Goal: Task Accomplishment & Management: Manage account settings

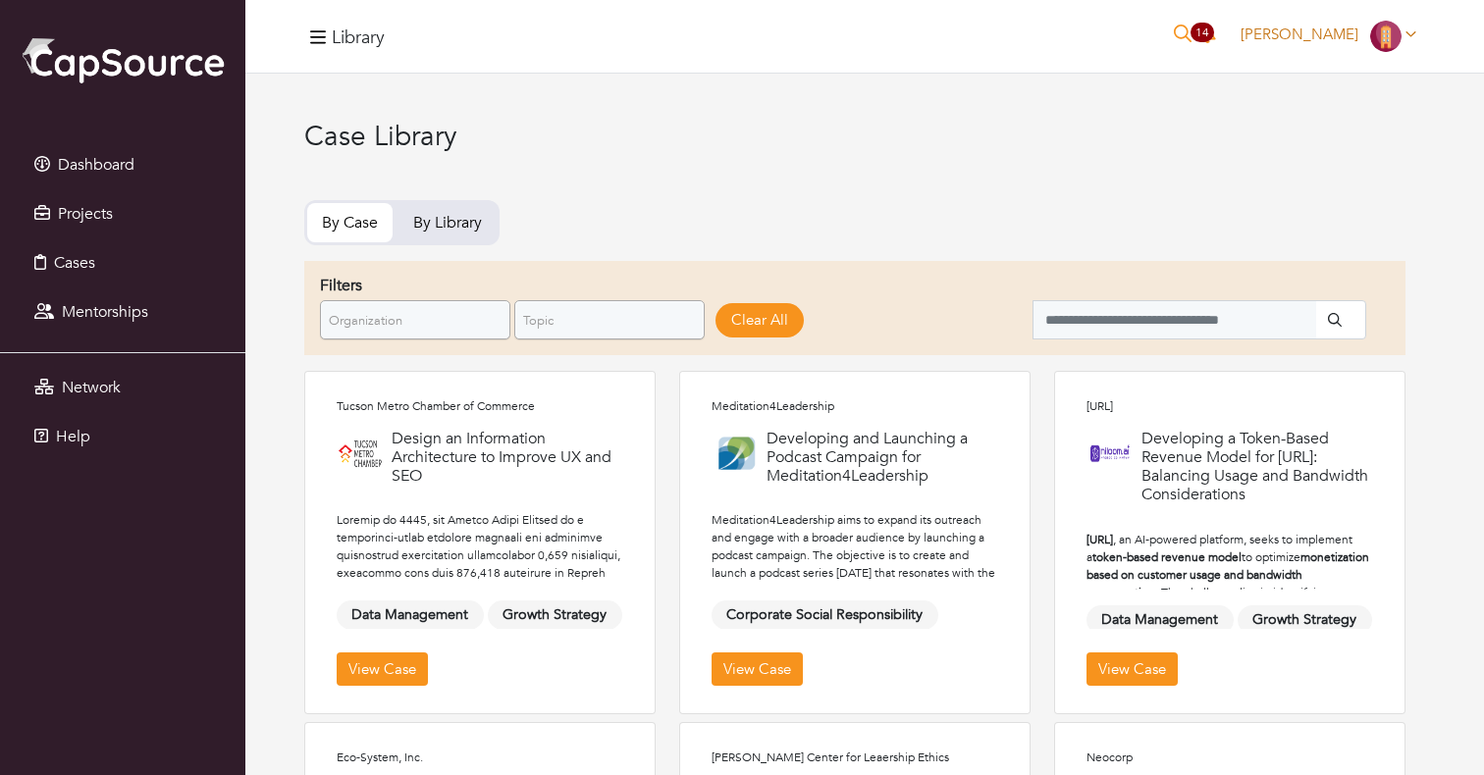
click at [1307, 29] on span "Shawn Clouse" at bounding box center [1299, 35] width 118 height 20
click at [1309, 197] on button "Logout" at bounding box center [1346, 200] width 155 height 30
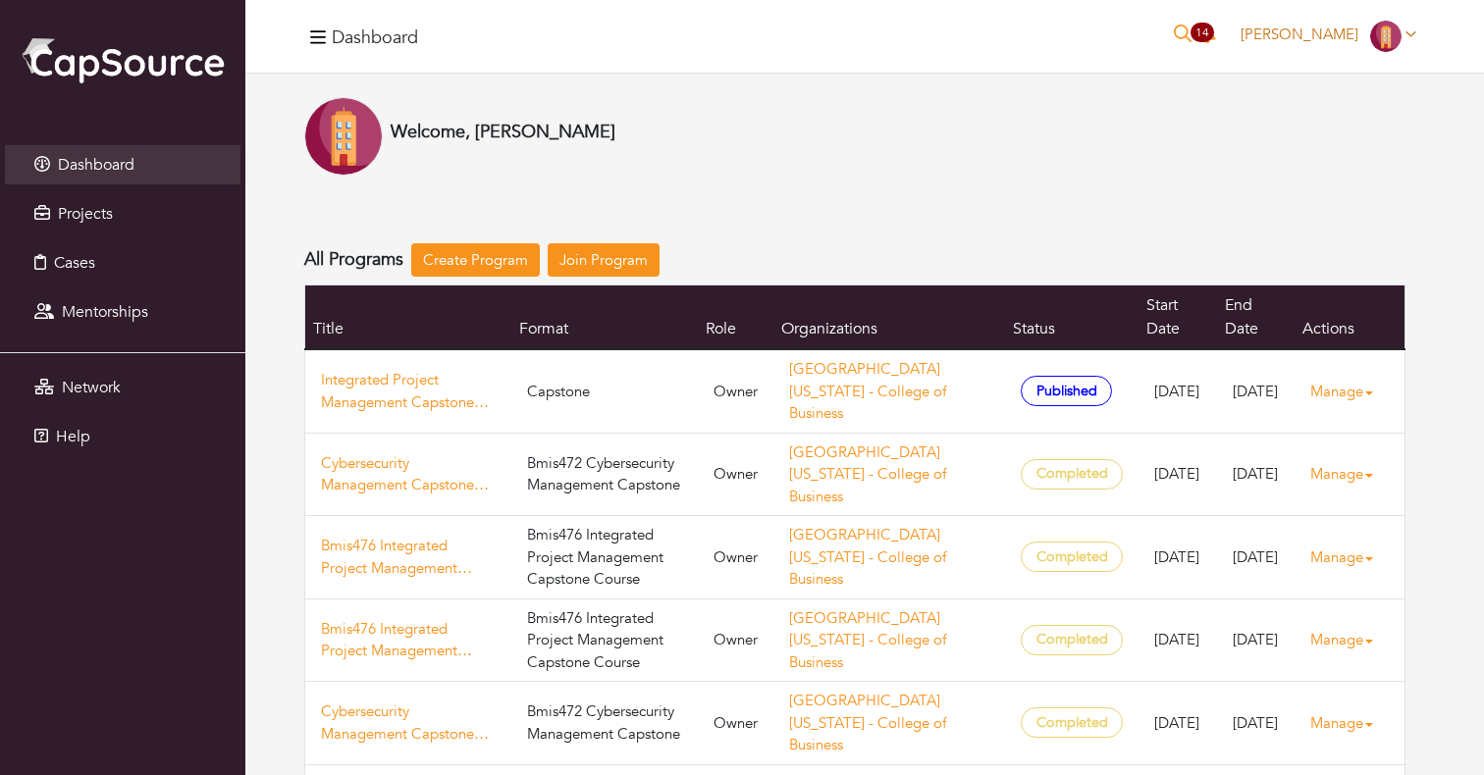
click at [1363, 30] on link "Shawn Clouse" at bounding box center [1328, 35] width 193 height 20
click at [1312, 188] on button "Logout" at bounding box center [1346, 200] width 155 height 30
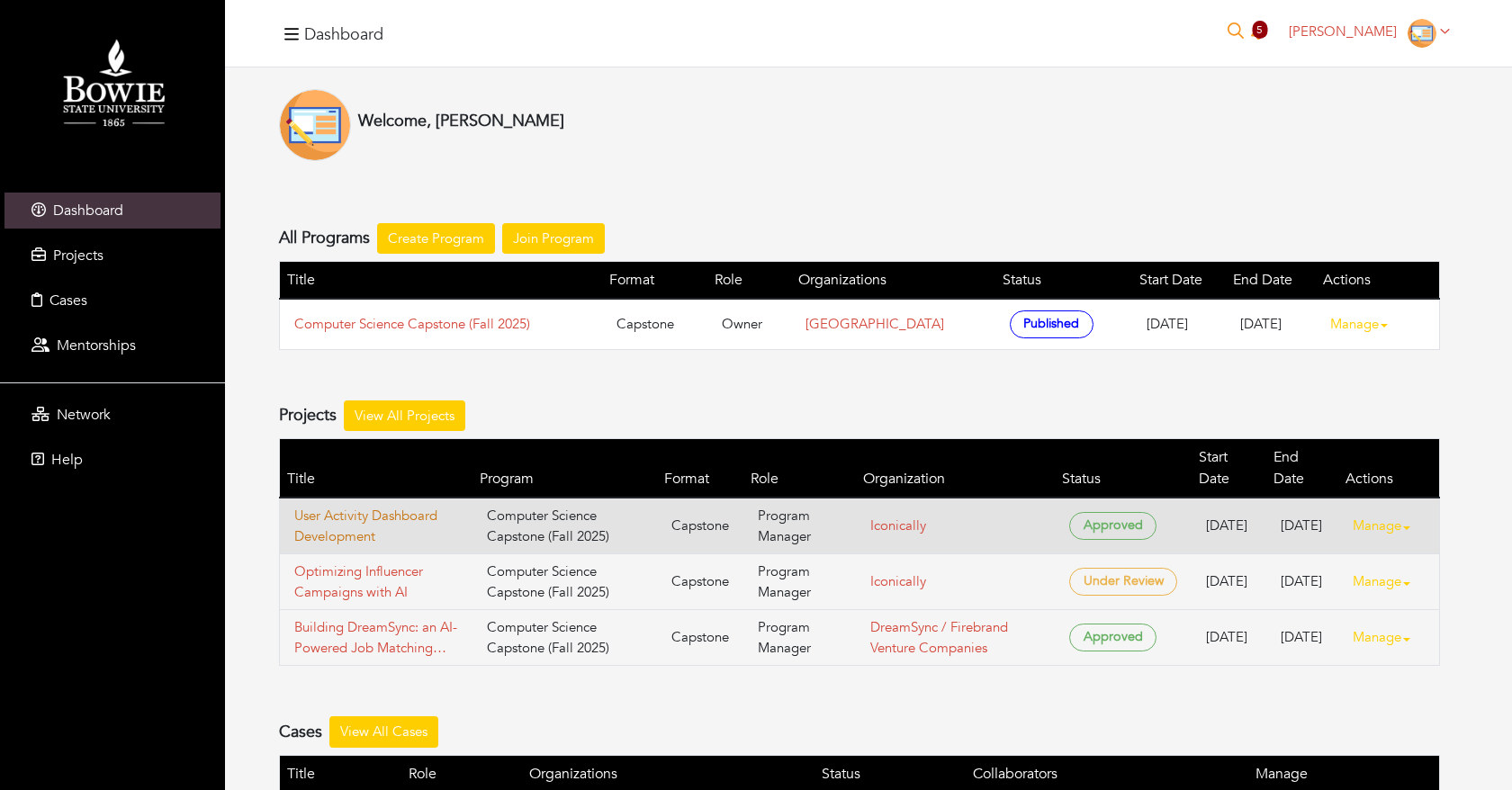
click at [364, 505] on link "User Activity Dashboard Development" at bounding box center [376, 525] width 164 height 40
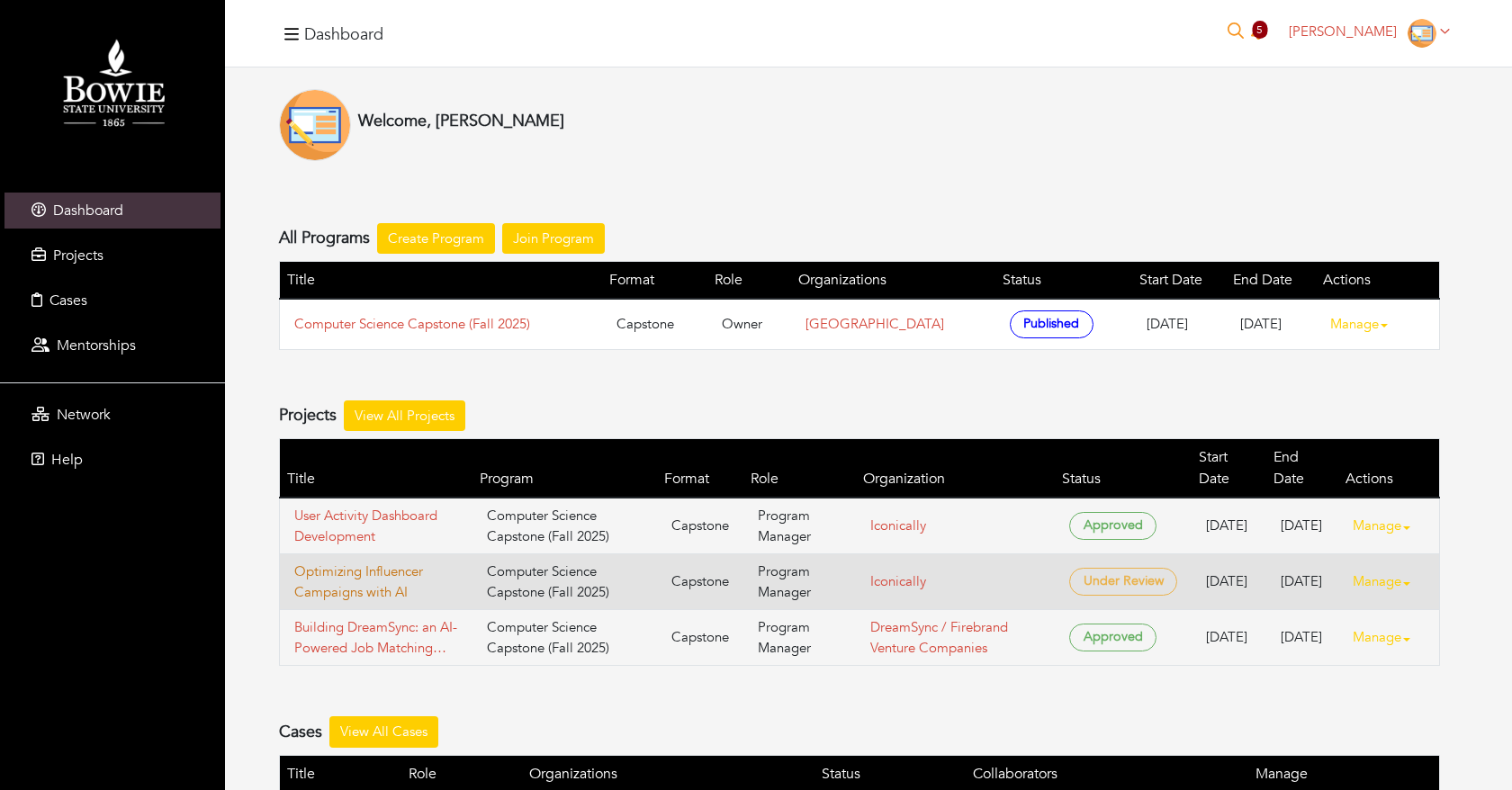
click at [343, 567] on link "Optimizing Influencer Campaigns with AI" at bounding box center [376, 581] width 164 height 40
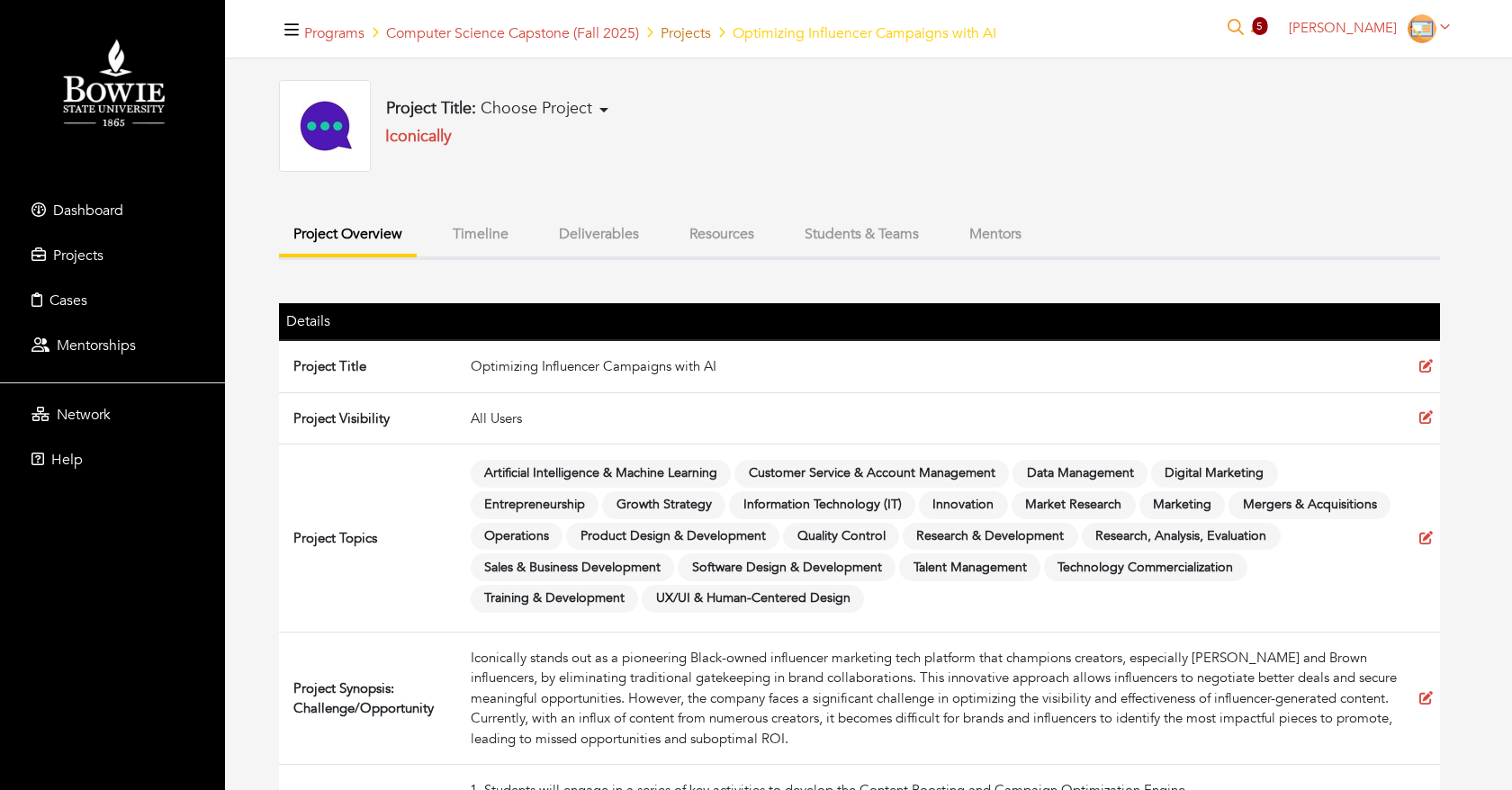
click at [701, 27] on link "Projects" at bounding box center [685, 34] width 50 height 20
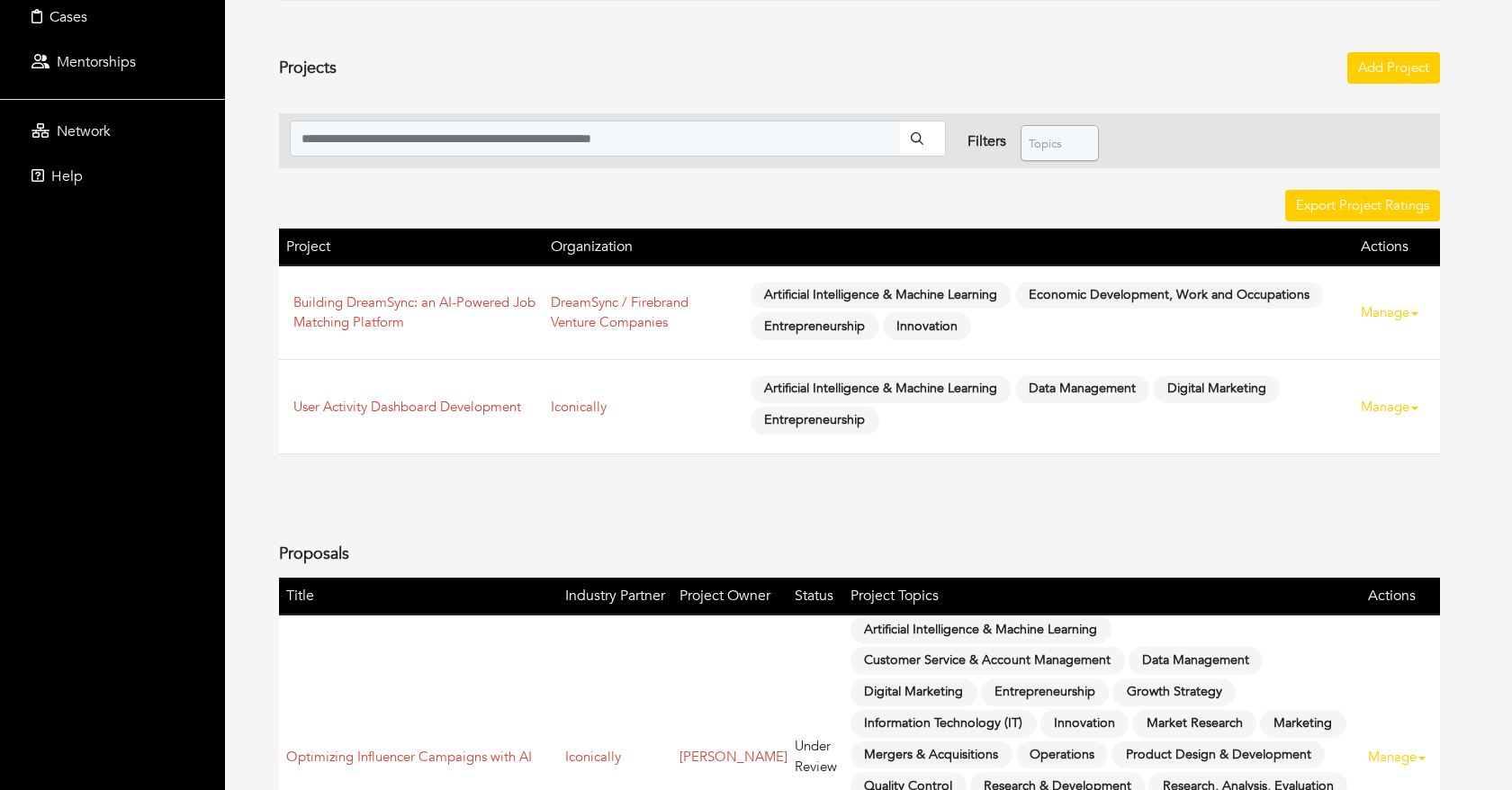
scroll to position [420, 0]
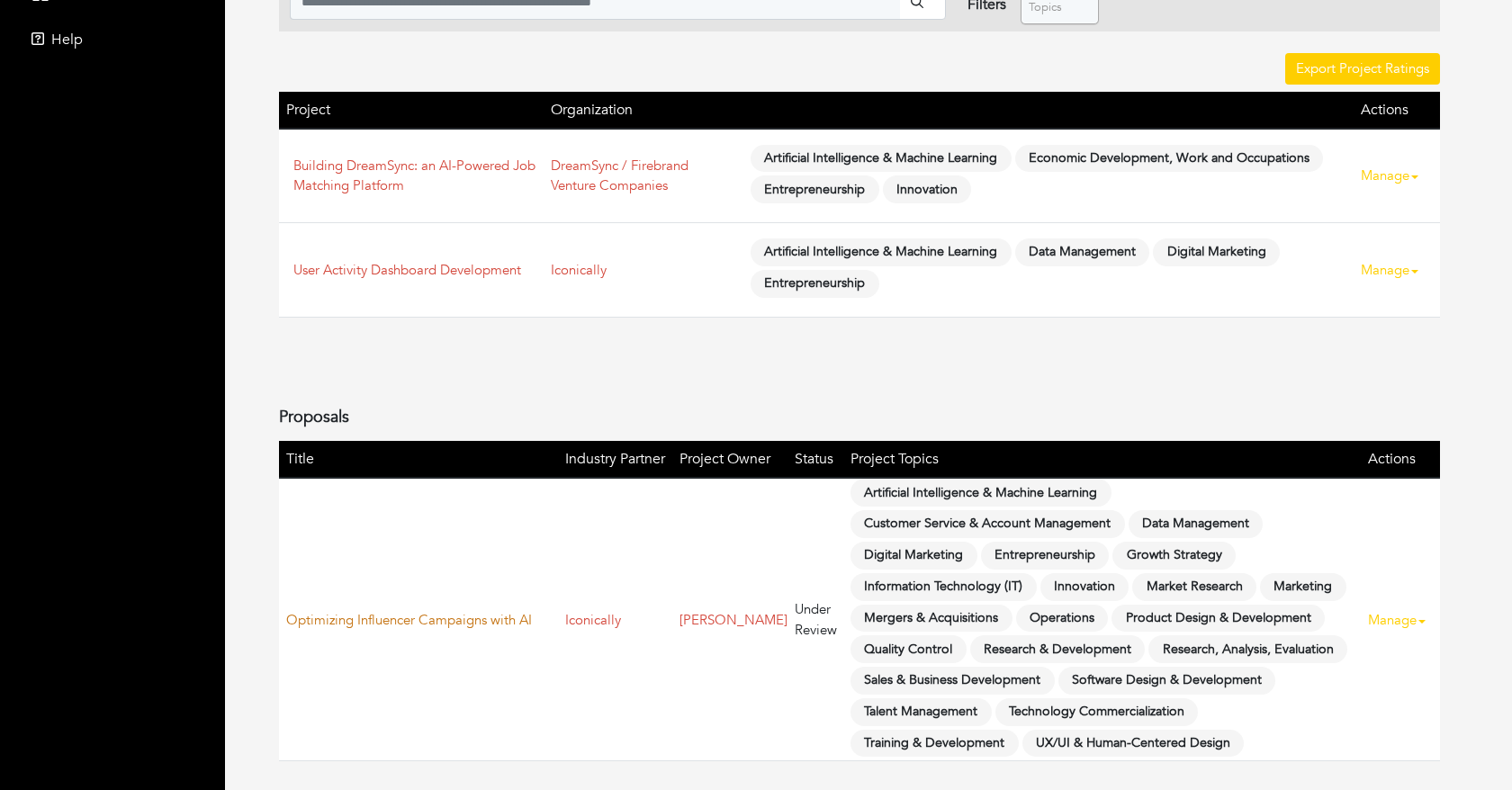
click at [418, 610] on link "Optimizing Influencer Campaigns with AI" at bounding box center [409, 620] width 246 height 18
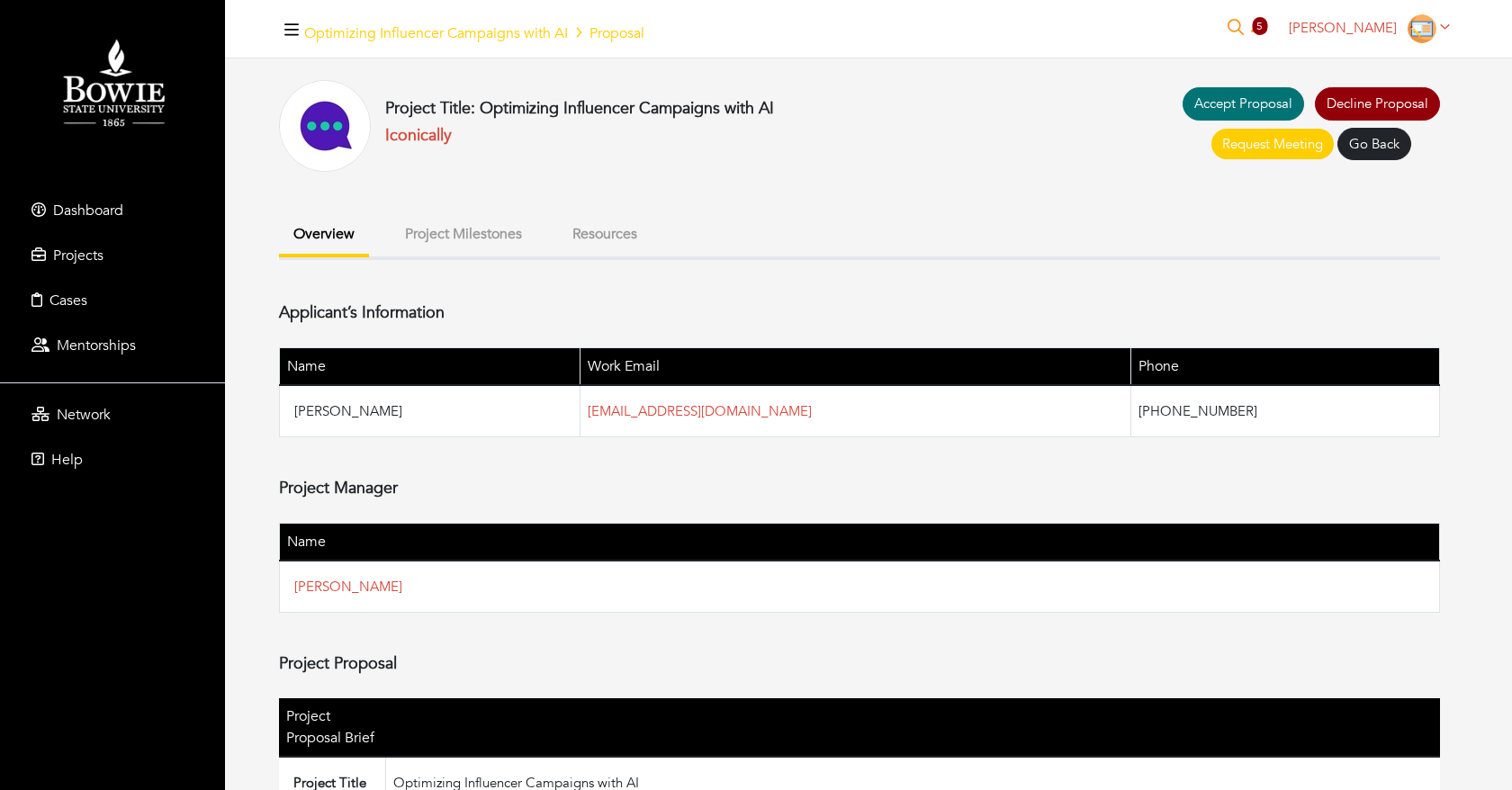
scroll to position [824, 0]
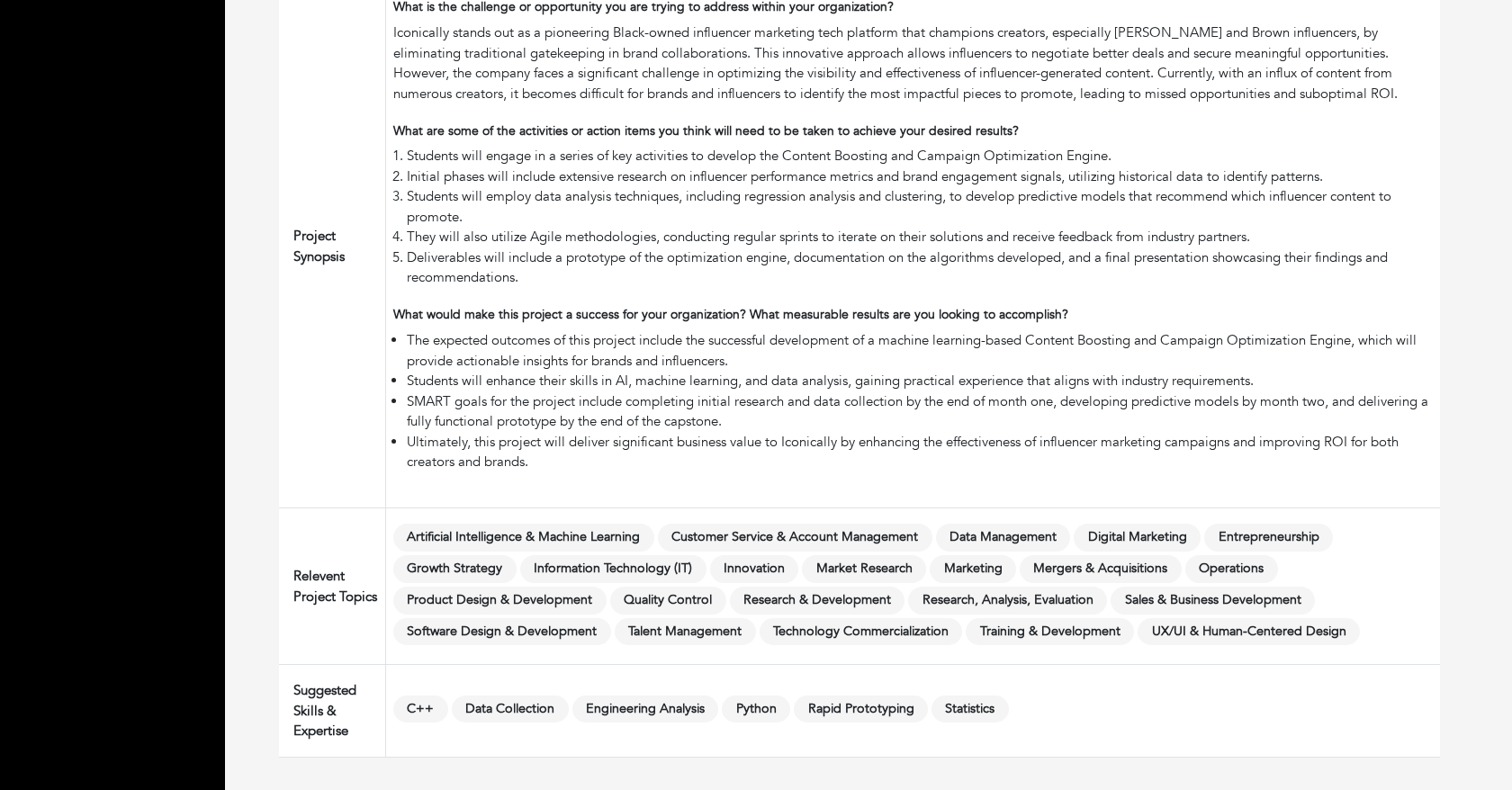
drag, startPoint x: 388, startPoint y: 703, endPoint x: 1065, endPoint y: 708, distance: 677.0
click at [1065, 708] on td "C++ Data Collection Engineering Analysis Python Rapid Prototyping Statistics" at bounding box center [912, 710] width 1054 height 93
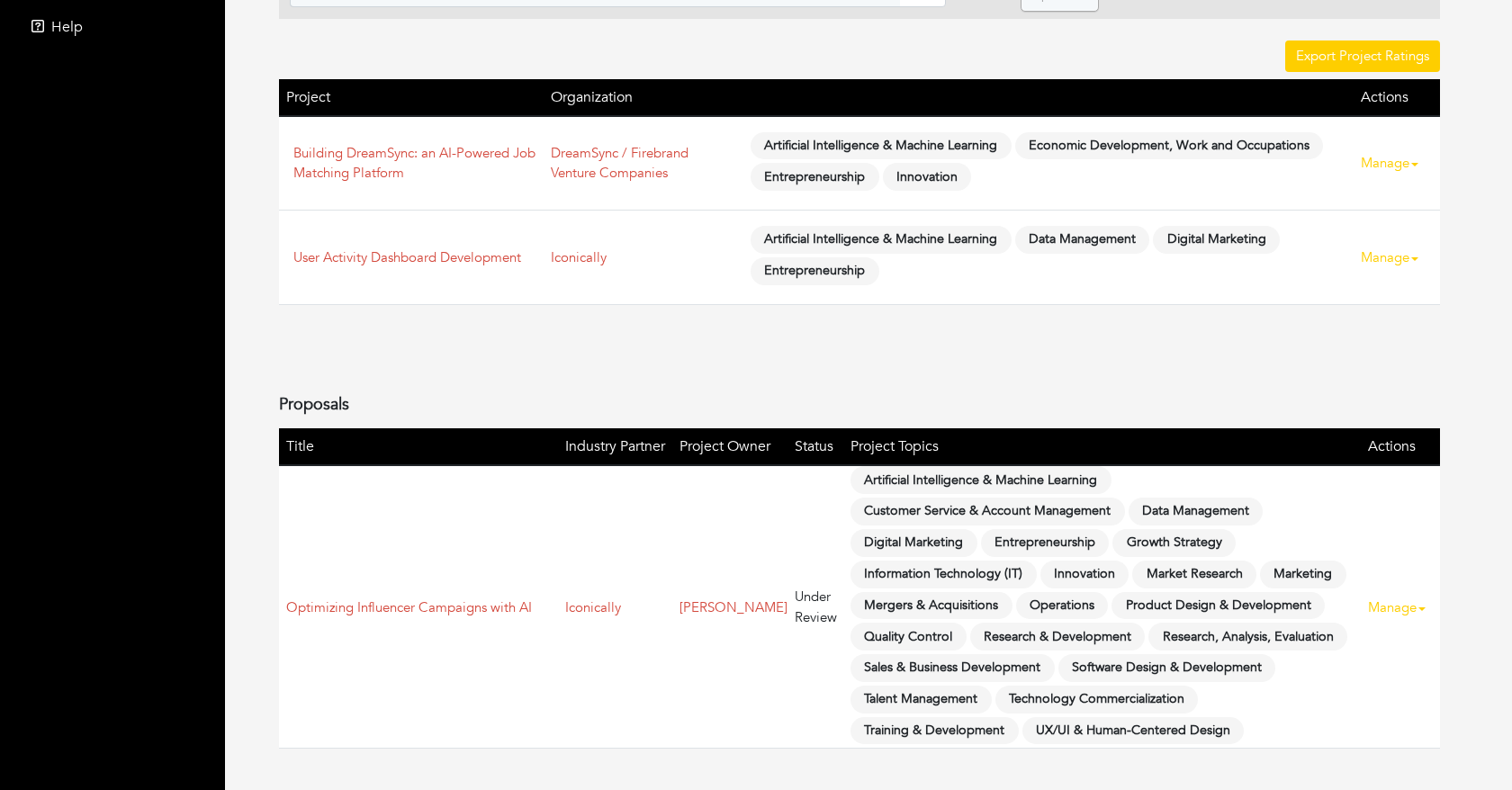
scroll to position [420, 0]
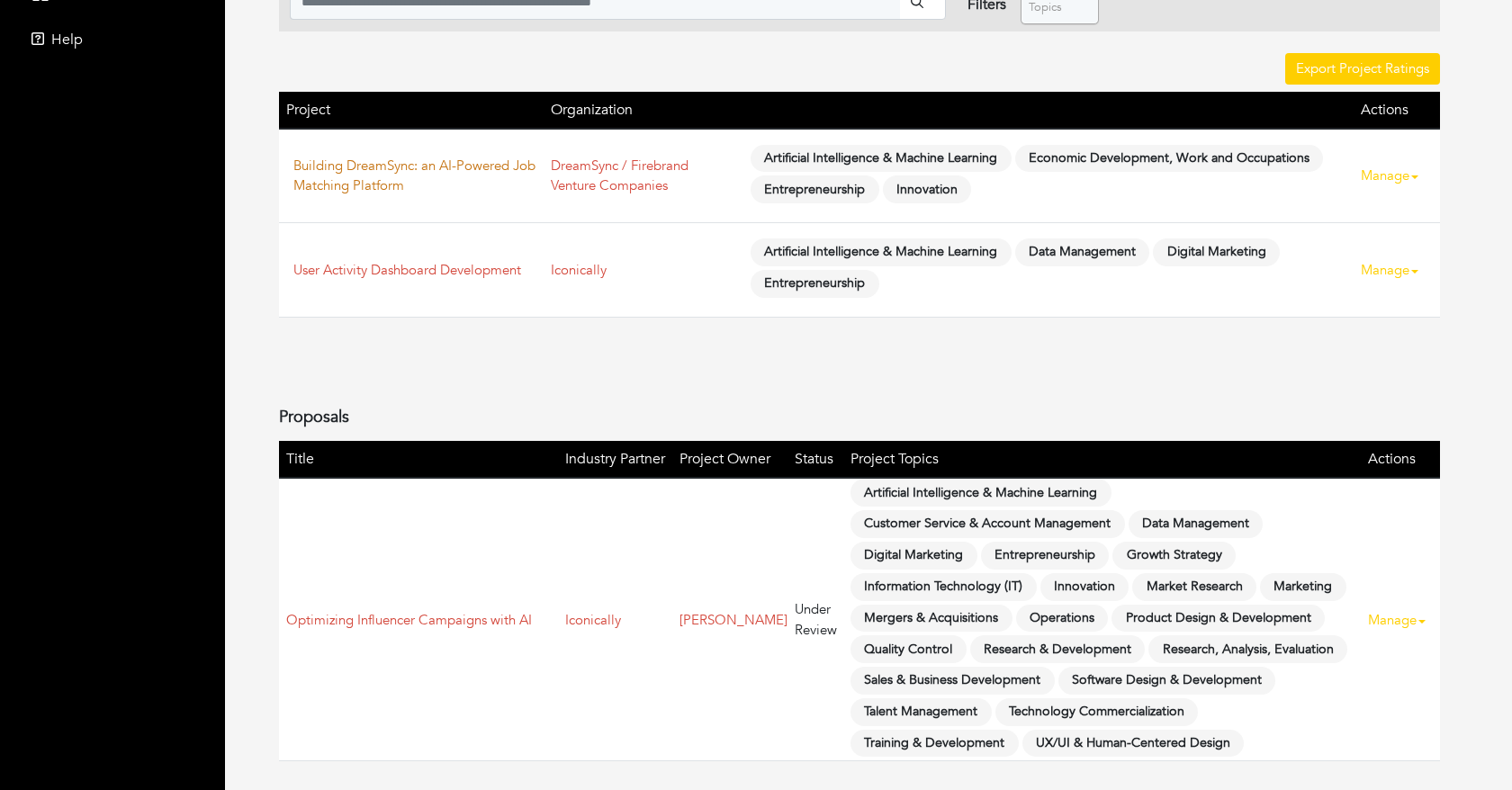
click at [335, 170] on link "Building DreamSync: an AI-Powered Job Matching Platform" at bounding box center [414, 176] width 242 height 38
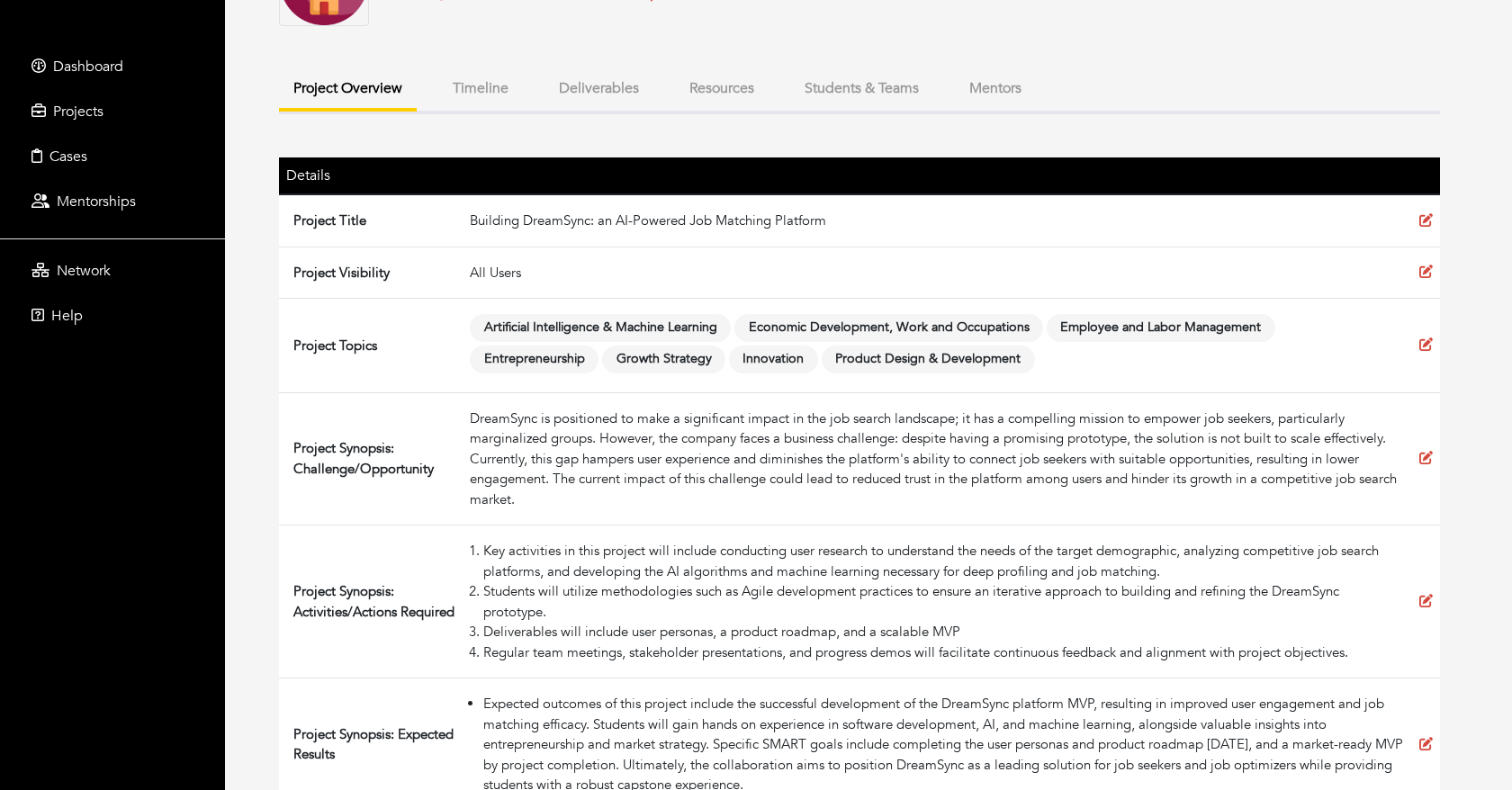
scroll to position [174, 0]
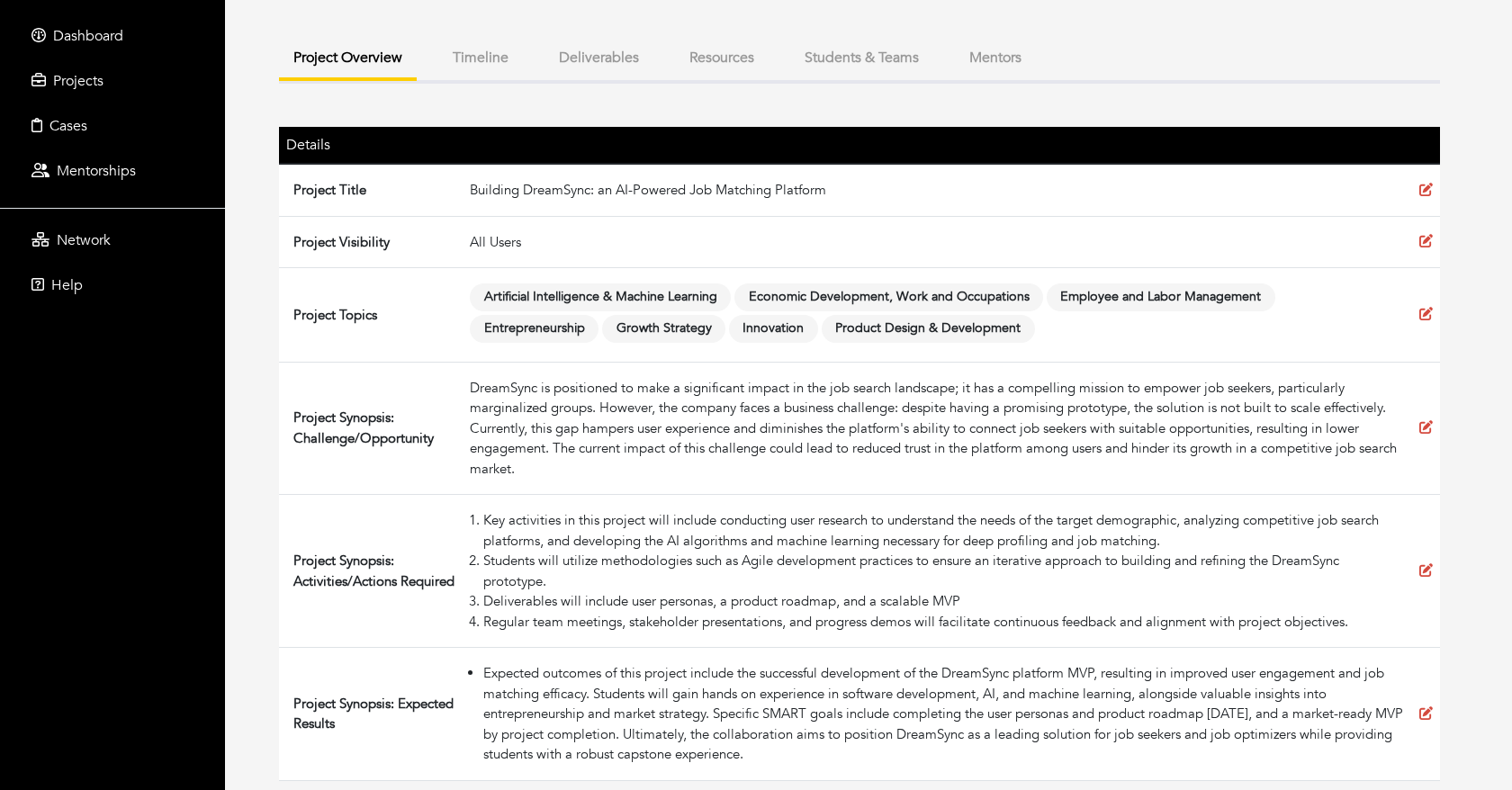
drag, startPoint x: 463, startPoint y: 671, endPoint x: 947, endPoint y: 767, distance: 493.4
click at [947, 767] on td "Expected outcomes of this project include the successful development of the Dre…" at bounding box center [936, 714] width 949 height 133
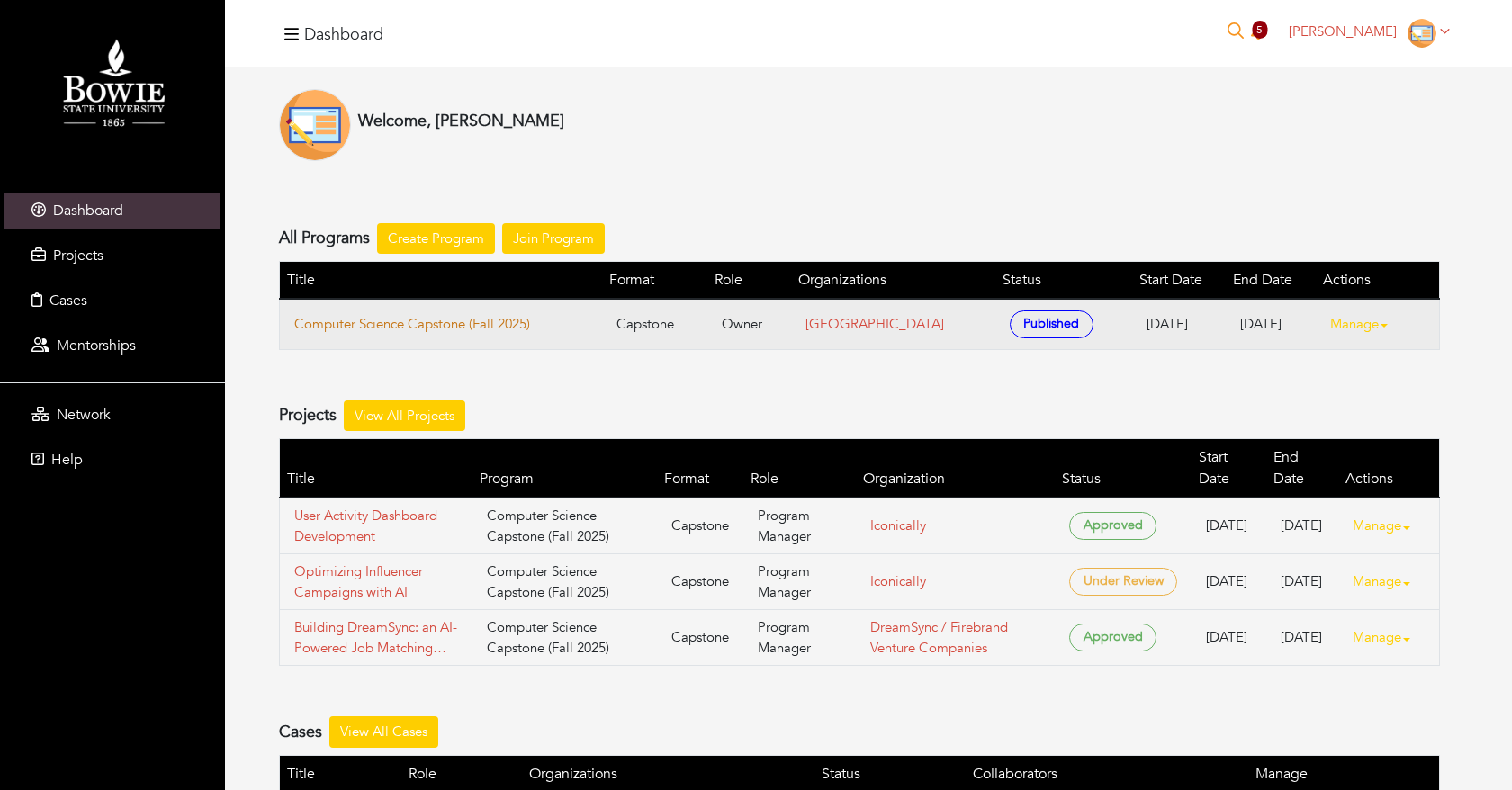
click at [395, 326] on link "Computer Science Capstone (Fall 2025)" at bounding box center [441, 324] width 293 height 21
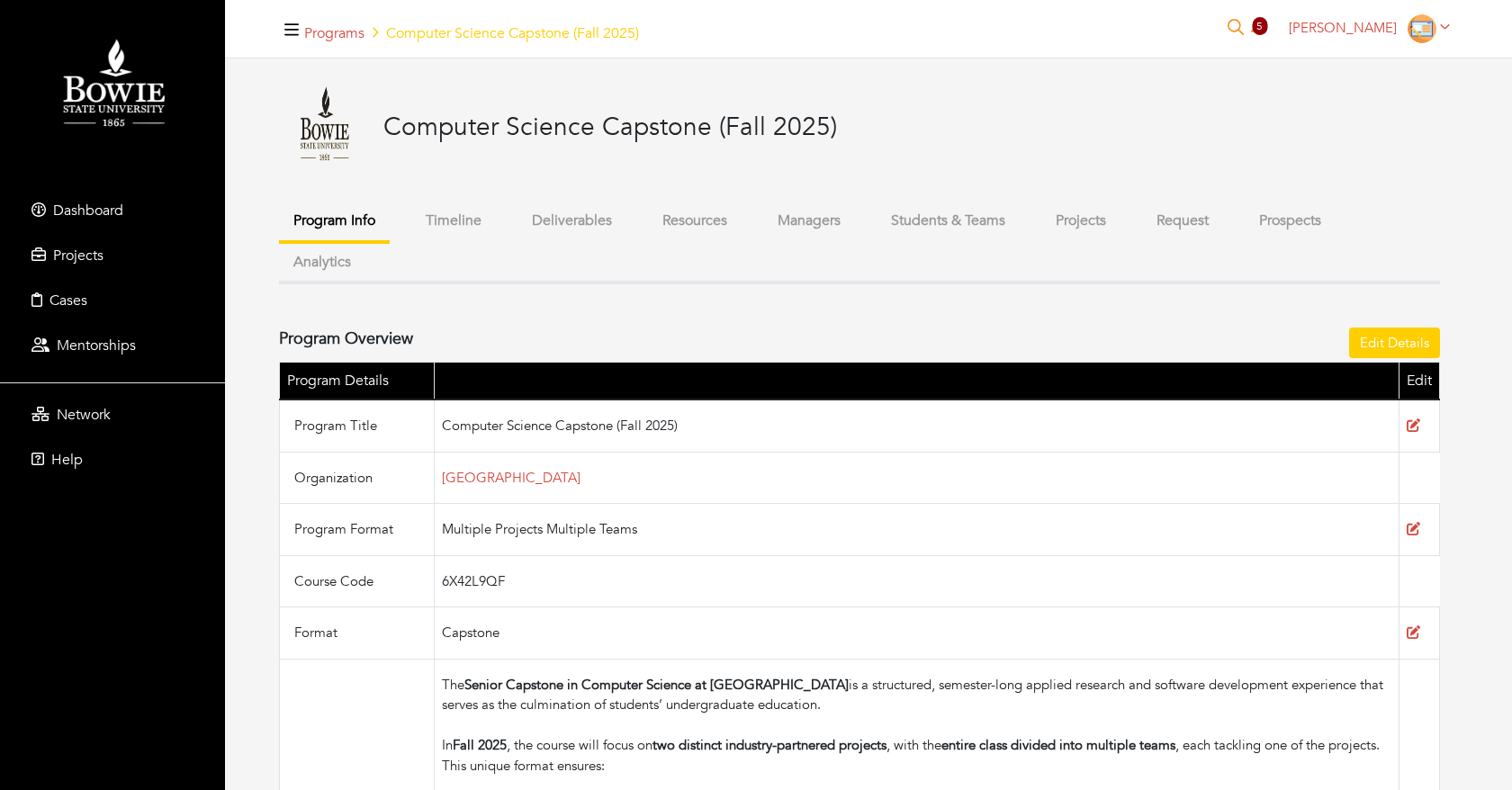
click at [1099, 218] on button "Projects" at bounding box center [1080, 221] width 79 height 38
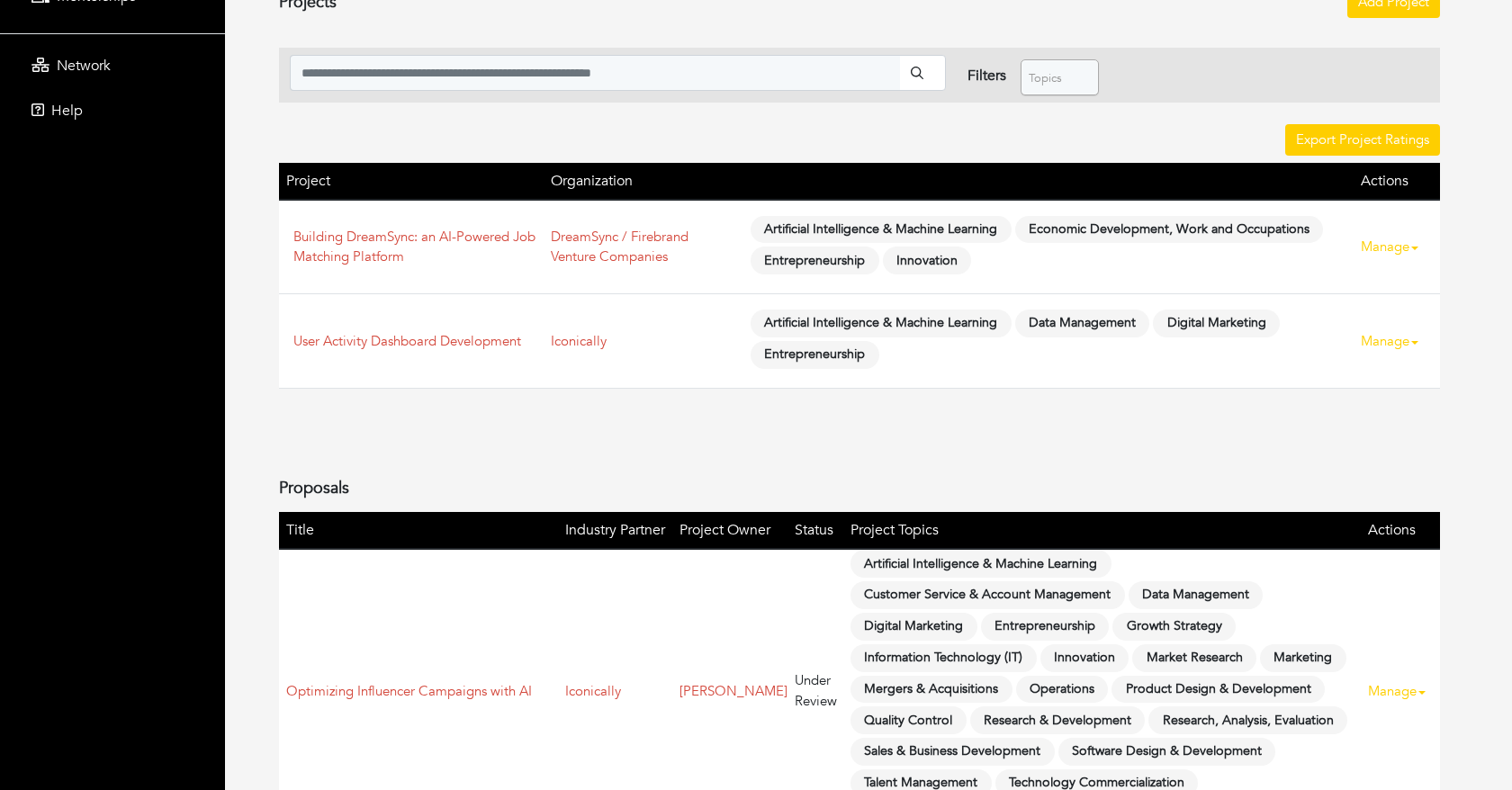
scroll to position [420, 0]
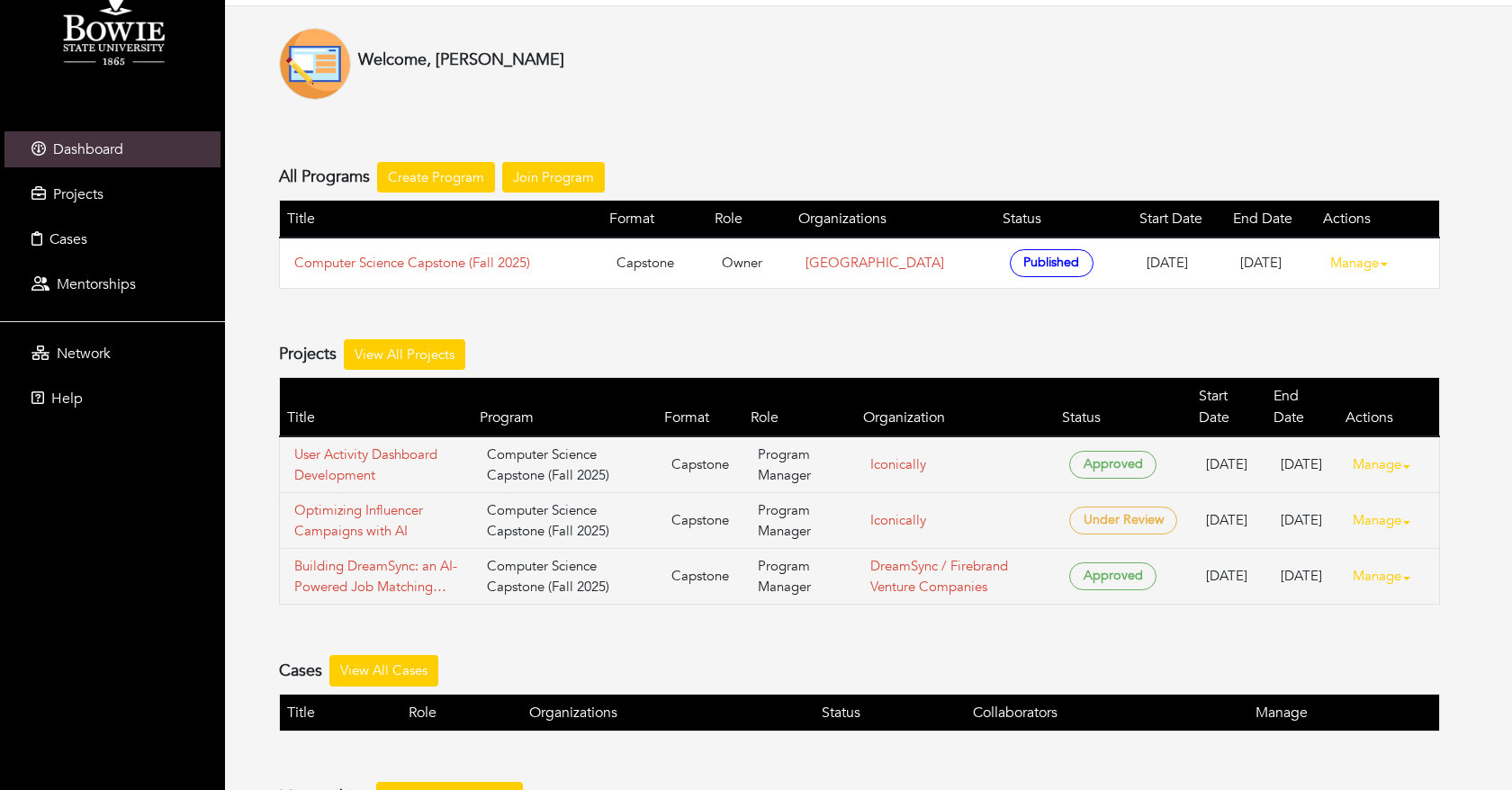
scroll to position [83, 0]
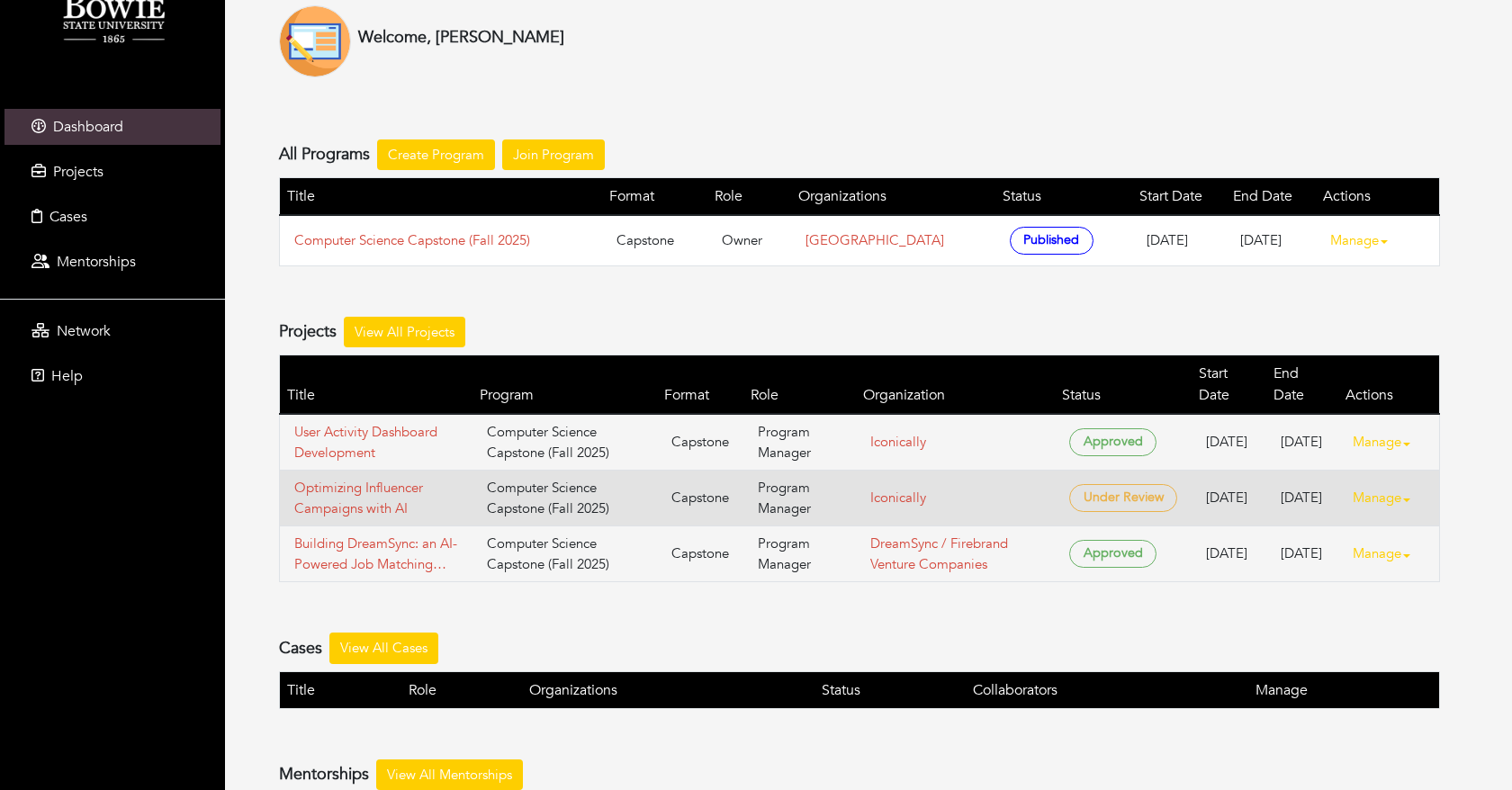
drag, startPoint x: 284, startPoint y: 456, endPoint x: 1413, endPoint y: 484, distance: 1129.3
click at [1413, 484] on tr "Optimizing Influencer Campaigns with AI Computer Science Capstone (Fall 2025) […" at bounding box center [859, 498] width 1160 height 56
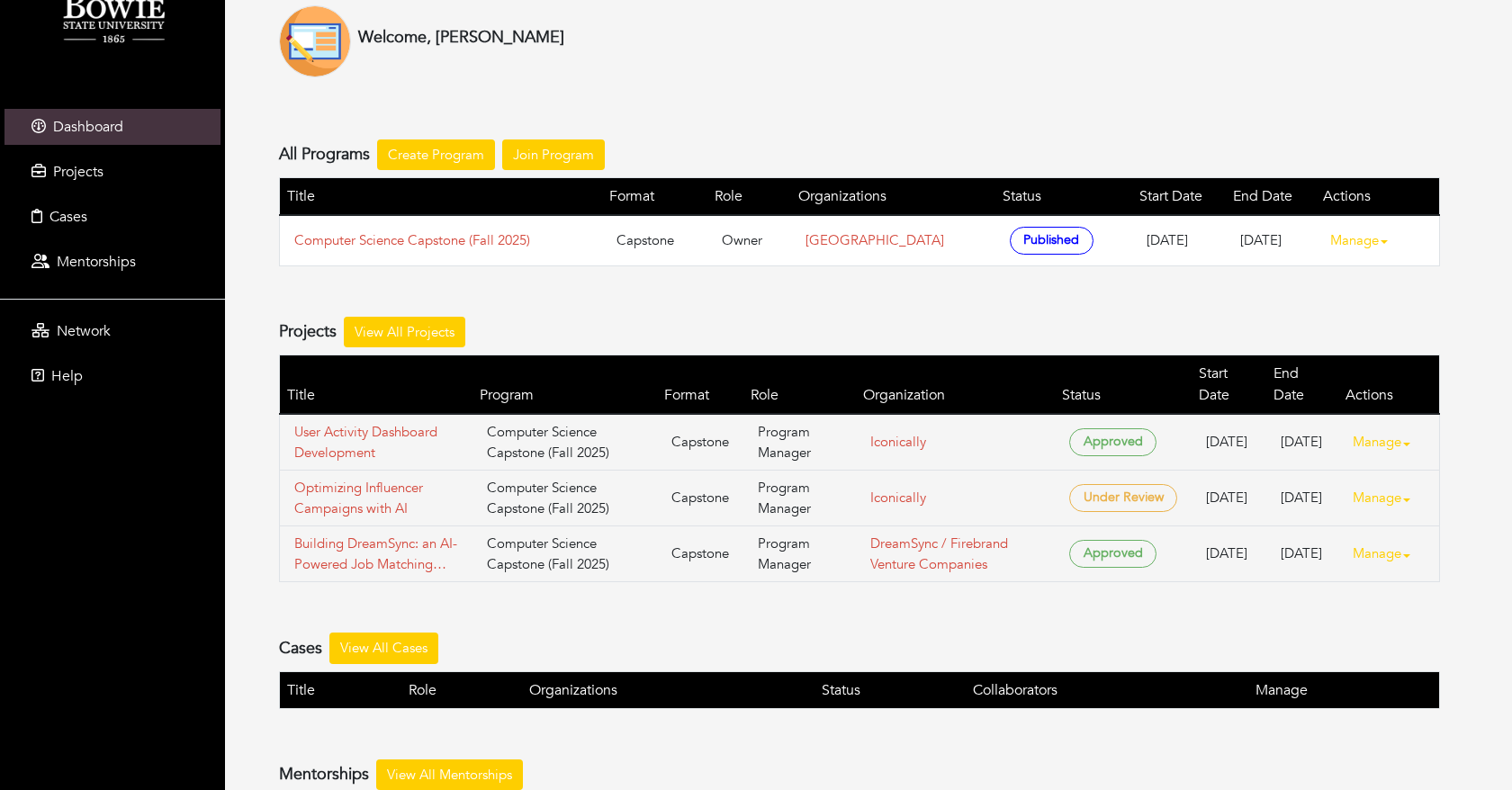
click at [239, 458] on div "Welcome, [PERSON_NAME] All Programs Create Program Join Program Title Format Ro…" at bounding box center [867, 426] width 1286 height 842
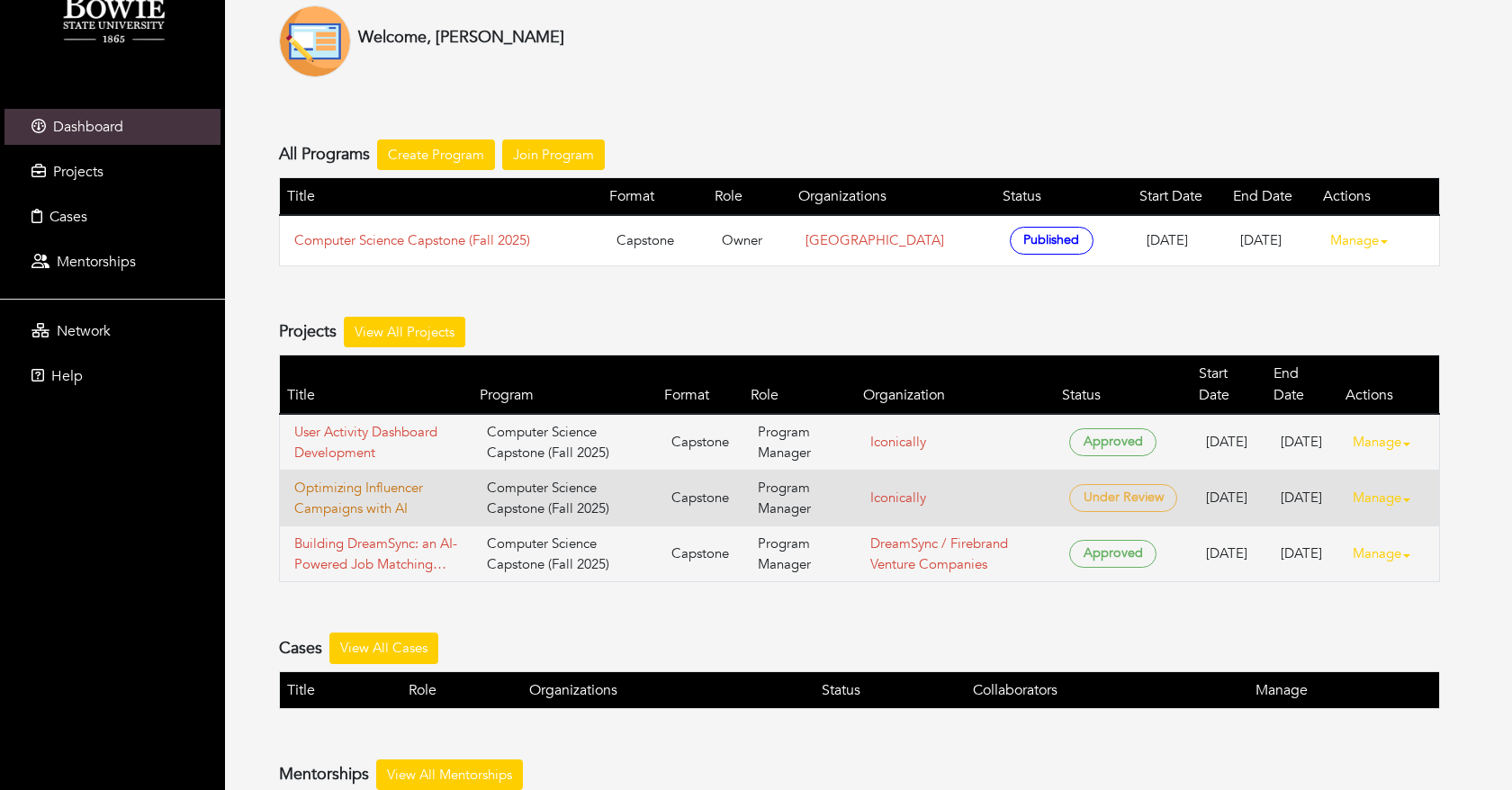
click at [326, 477] on link "Optimizing Influencer Campaigns with AI" at bounding box center [376, 498] width 164 height 40
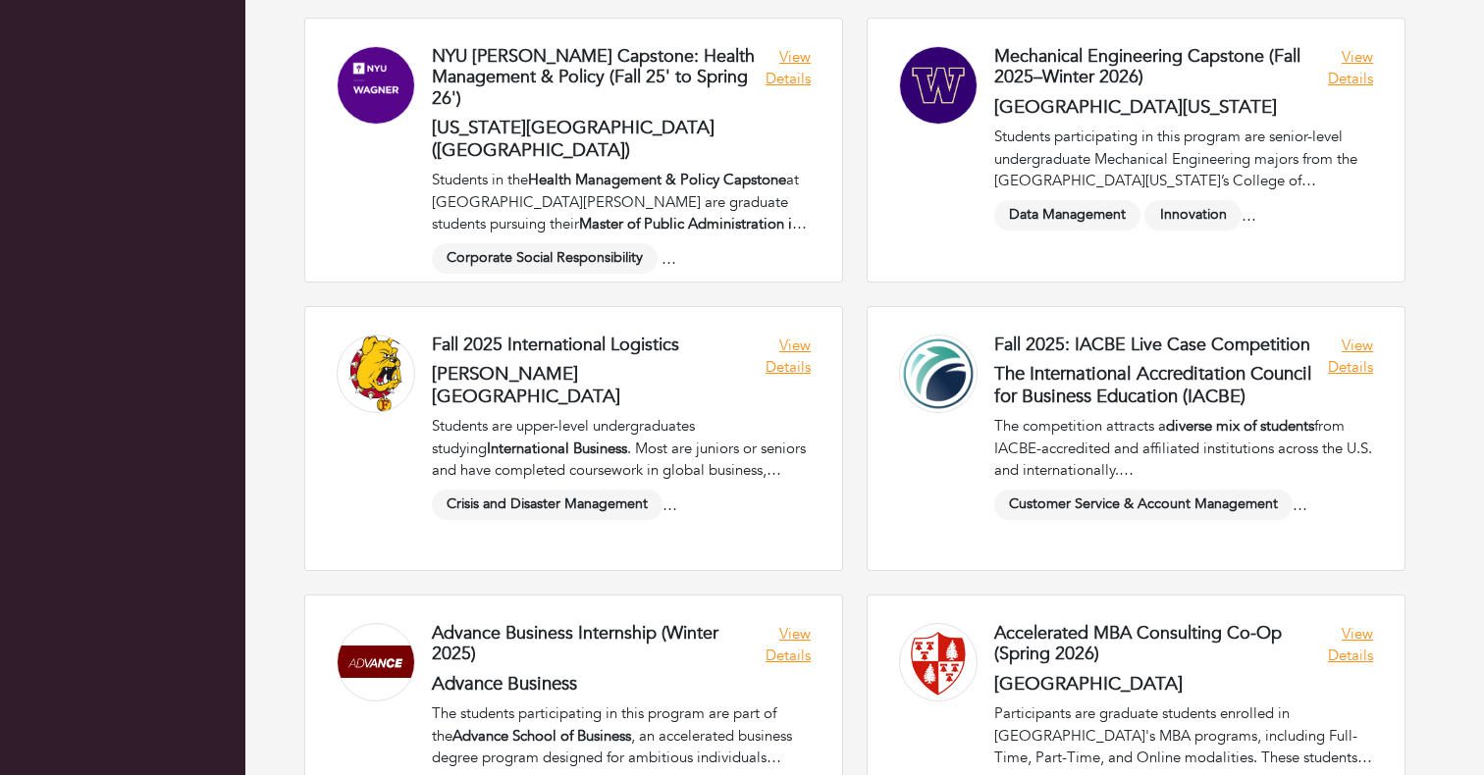
scroll to position [2863, 0]
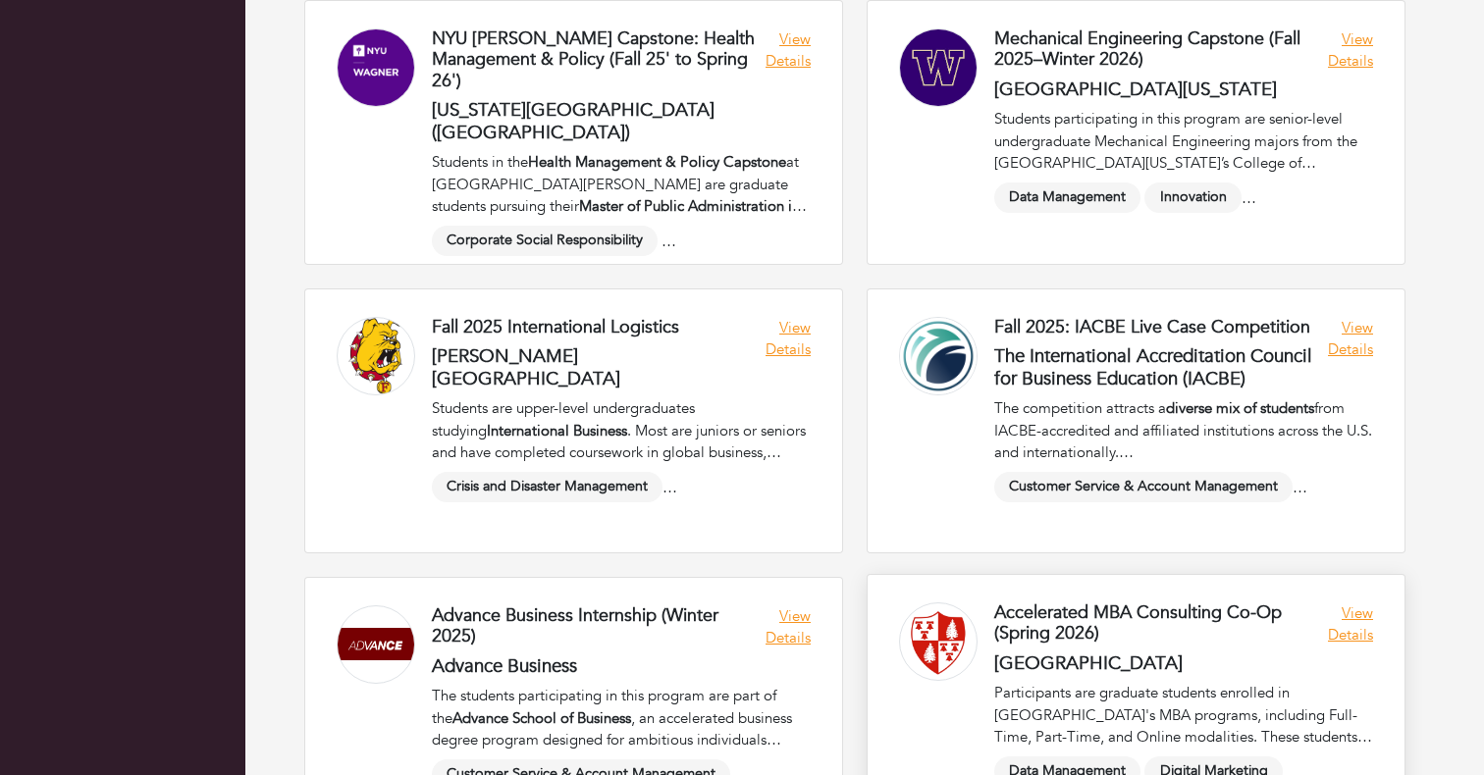
click at [1358, 630] on link at bounding box center [1135, 706] width 537 height 263
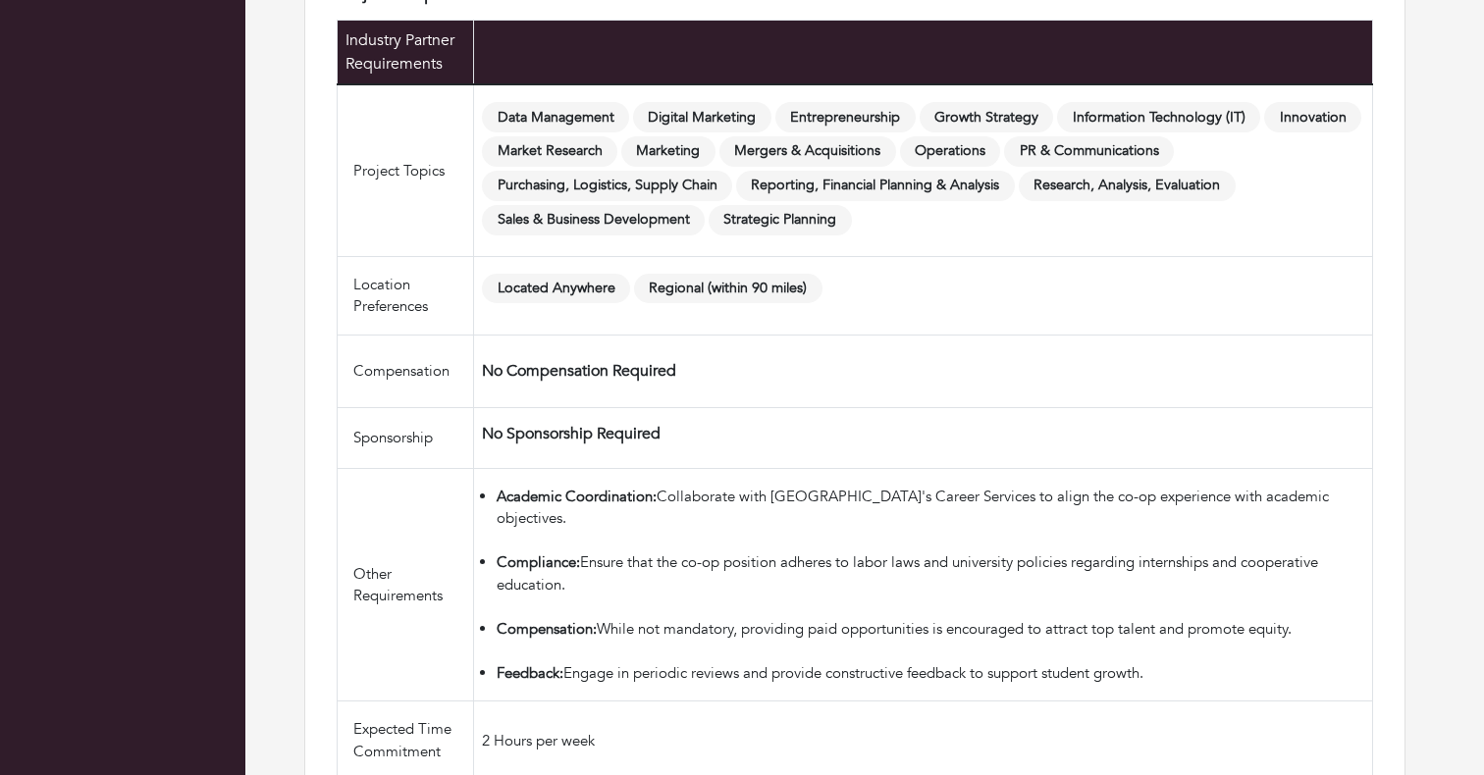
scroll to position [2195, 0]
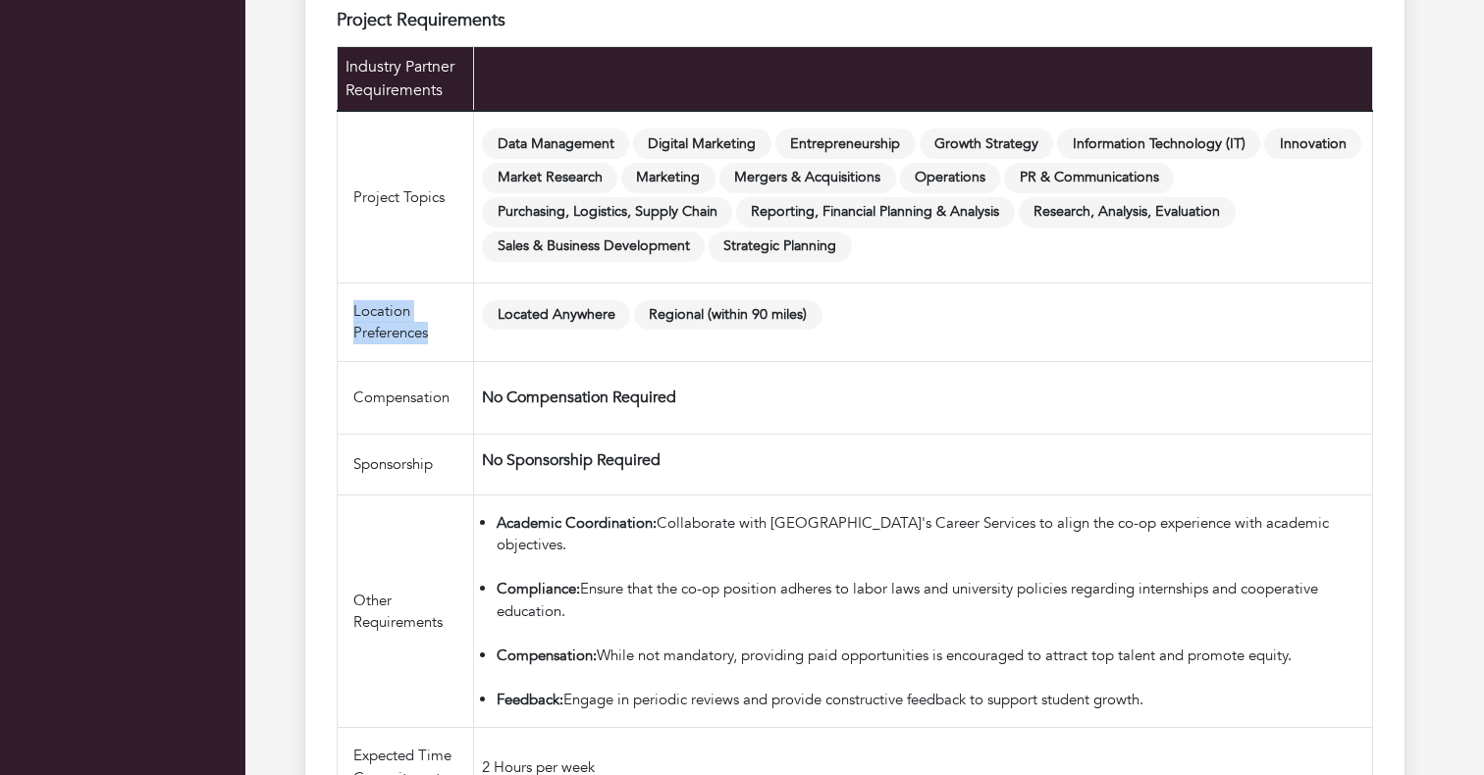
drag, startPoint x: 348, startPoint y: 315, endPoint x: 469, endPoint y: 335, distance: 122.3
click at [469, 335] on td "Location Preferences" at bounding box center [406, 322] width 136 height 79
click at [314, 304] on div "Project Requirements Industry Partner Requirements Project Topics Data Manageme…" at bounding box center [854, 543] width 1101 height 1154
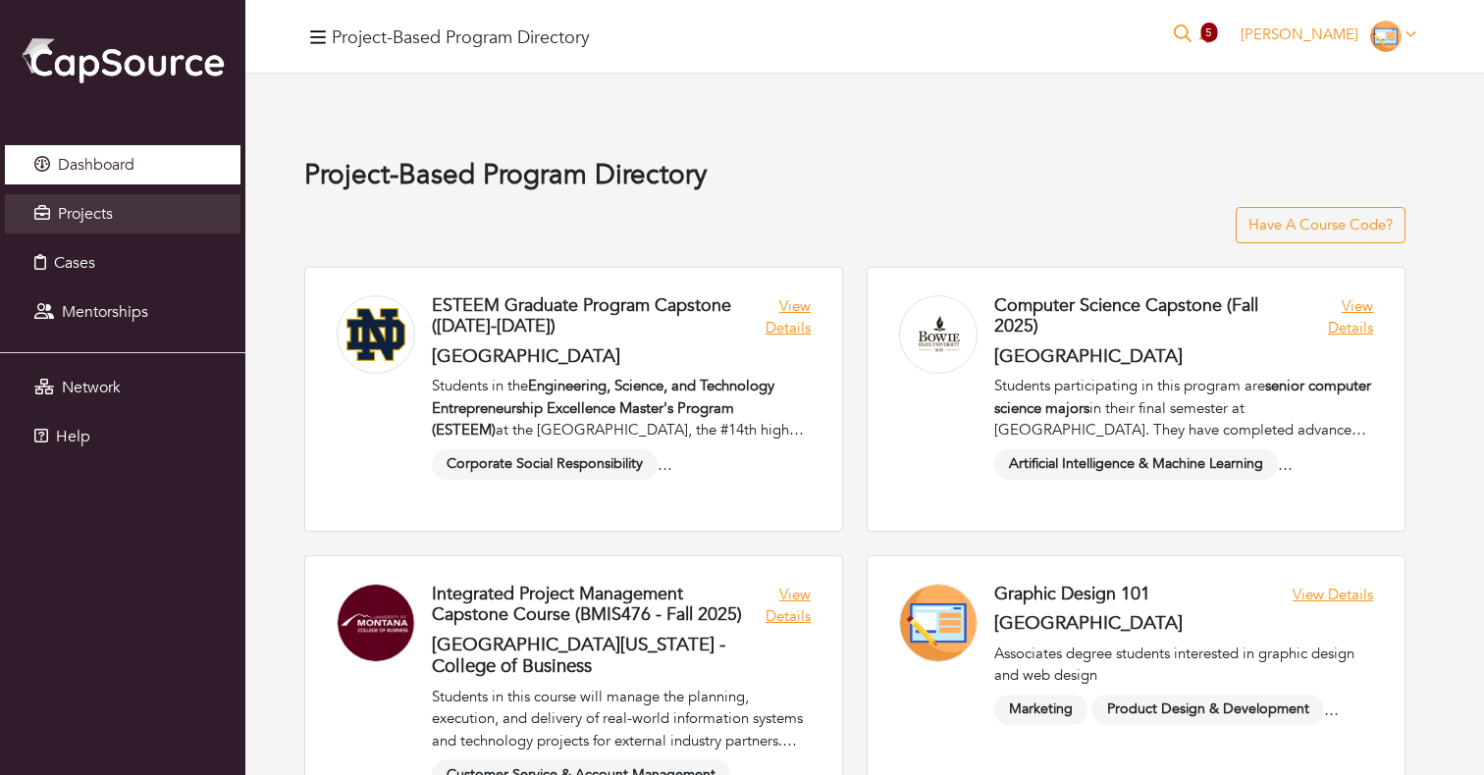
click at [132, 160] on span "Dashboard" at bounding box center [96, 165] width 77 height 22
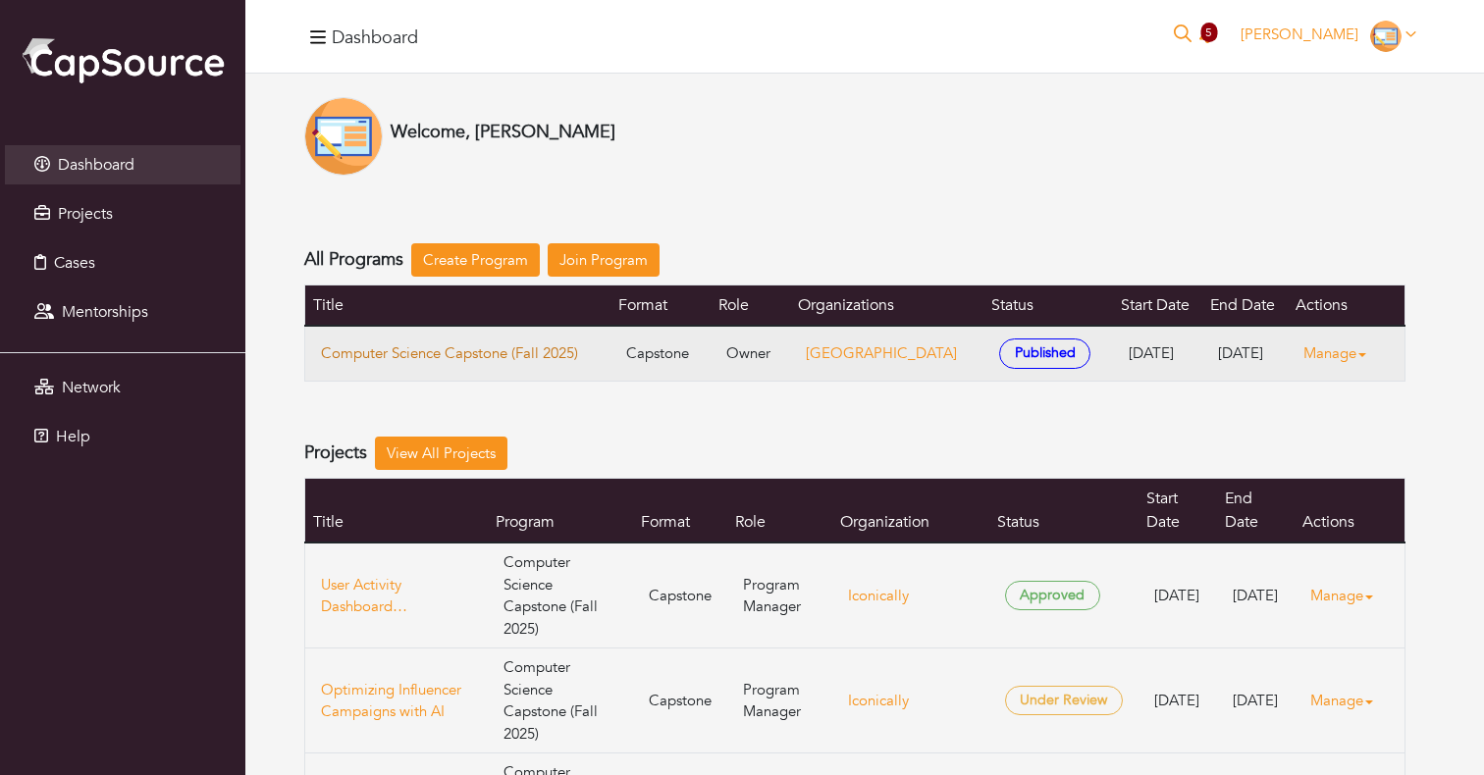
click at [400, 342] on link "Computer Science Capstone (Fall 2025)" at bounding box center [458, 353] width 274 height 23
click at [1337, 356] on link "Manage" at bounding box center [1342, 354] width 79 height 38
click at [1340, 397] on link "Edit" at bounding box center [1382, 411] width 155 height 30
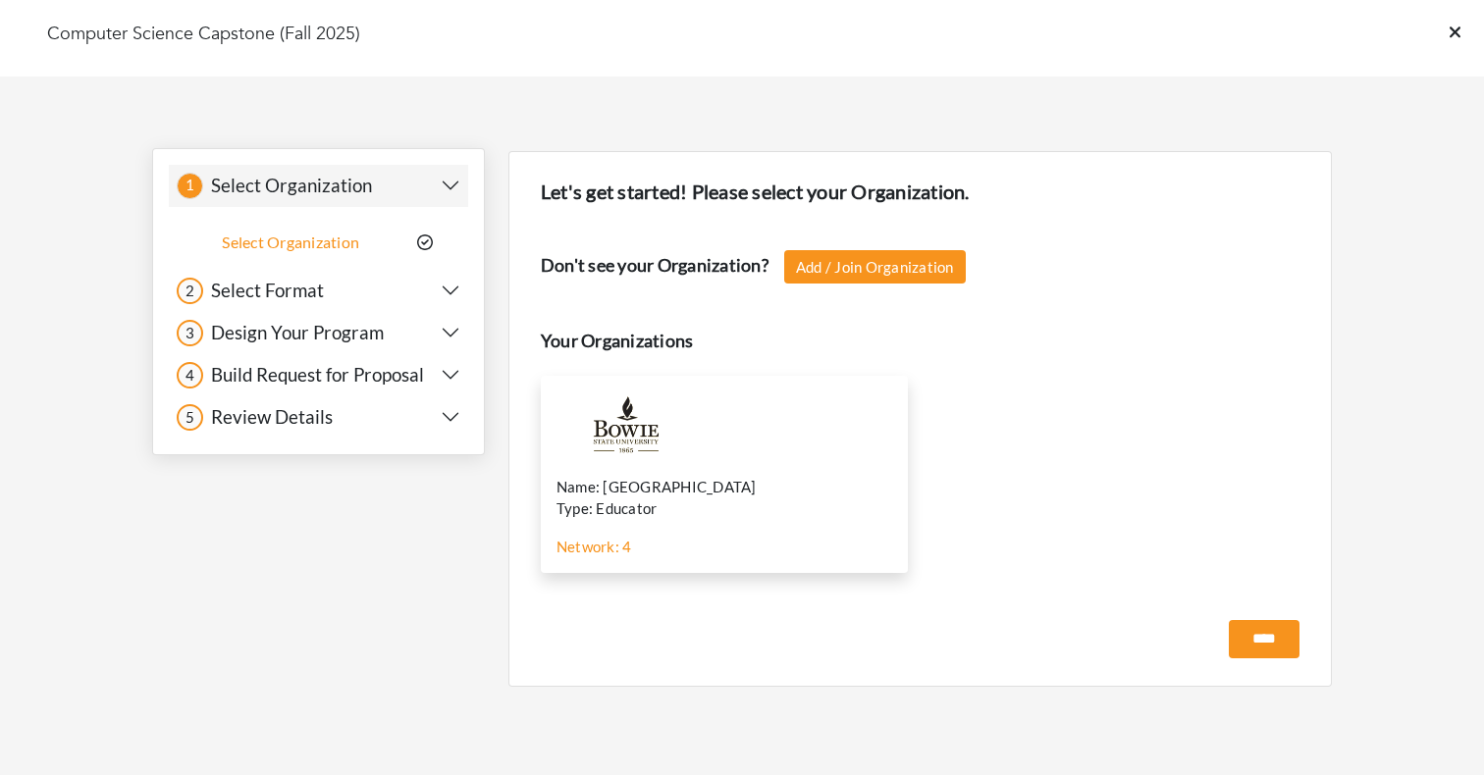
click at [248, 289] on h5 "Select Format" at bounding box center [263, 291] width 121 height 23
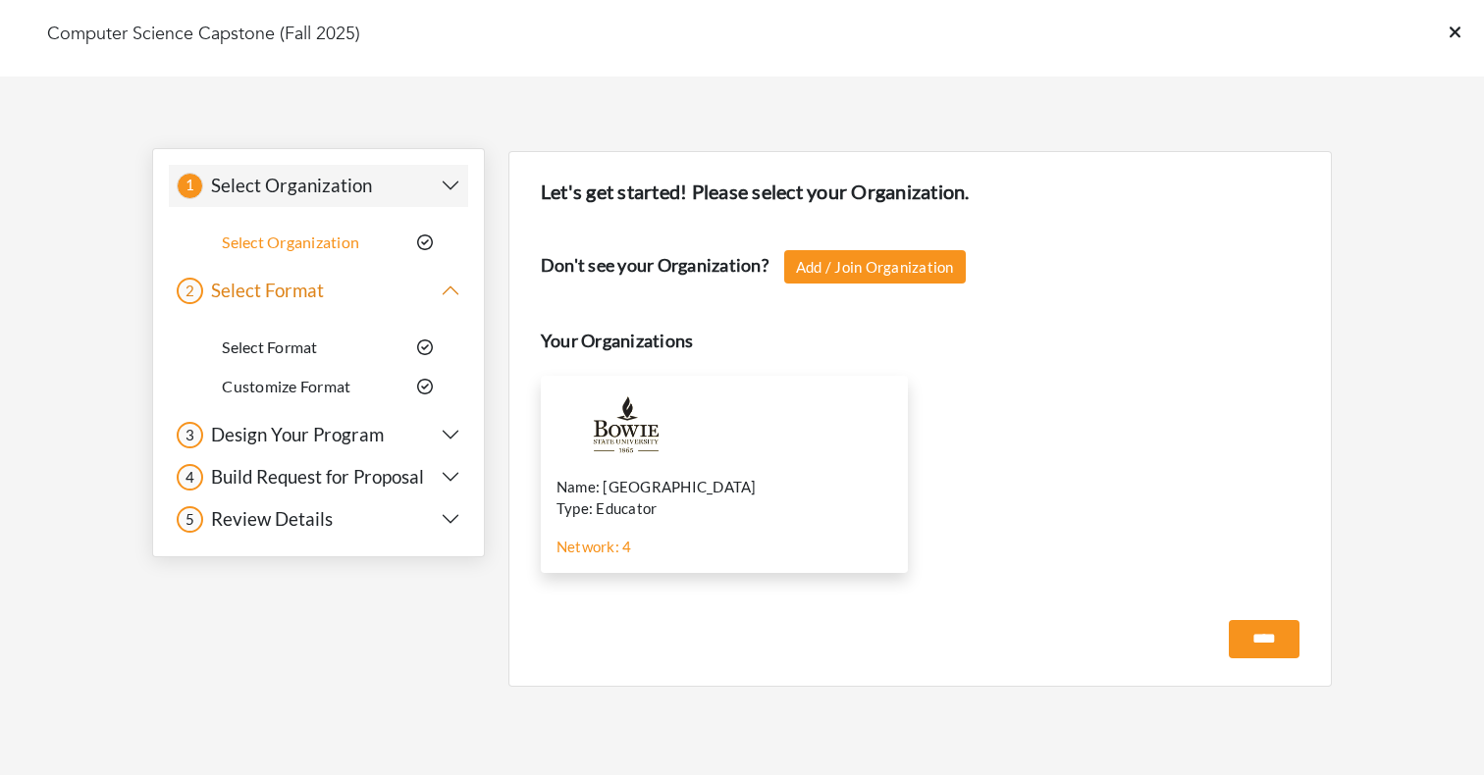
click at [267, 431] on h5 "Design Your Program" at bounding box center [293, 435] width 181 height 23
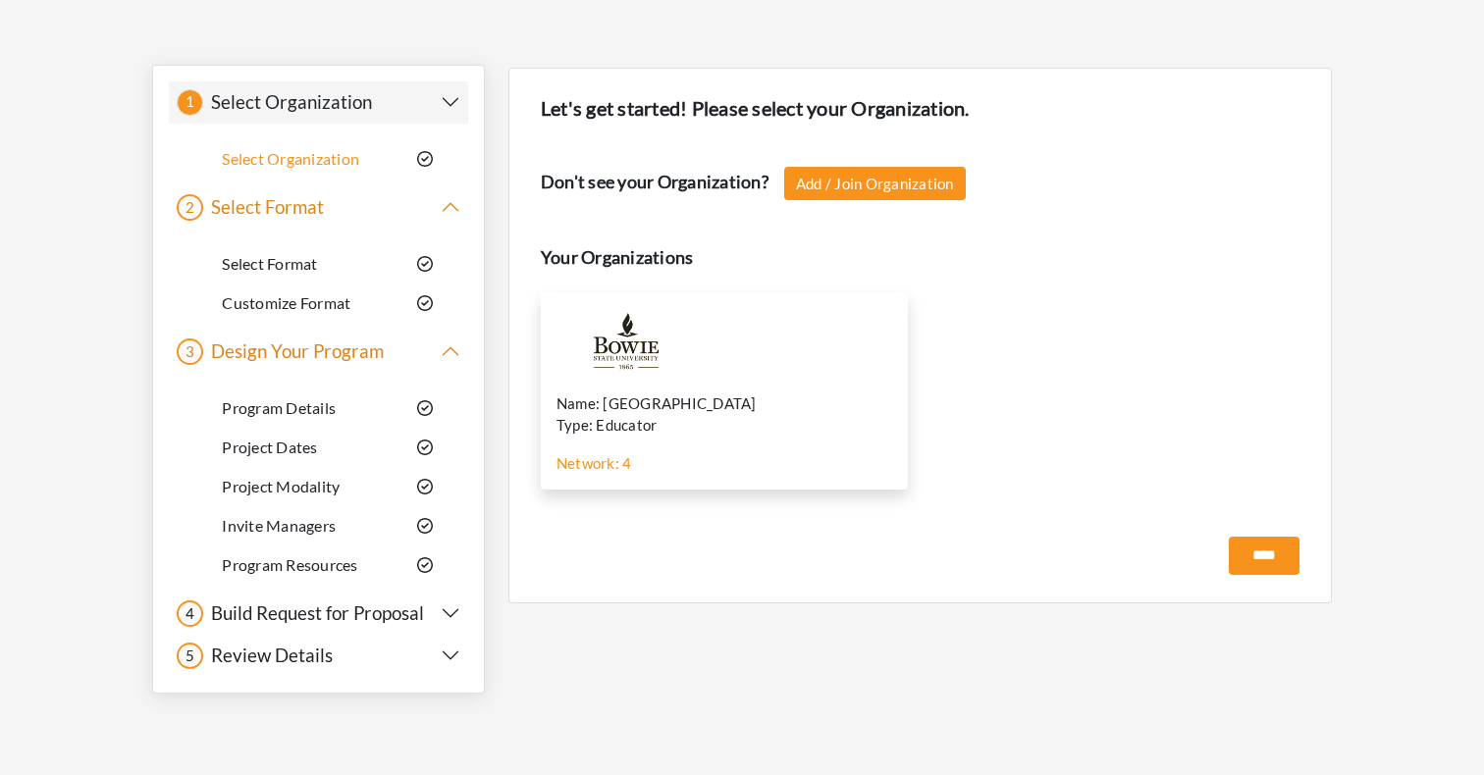
scroll to position [89, 0]
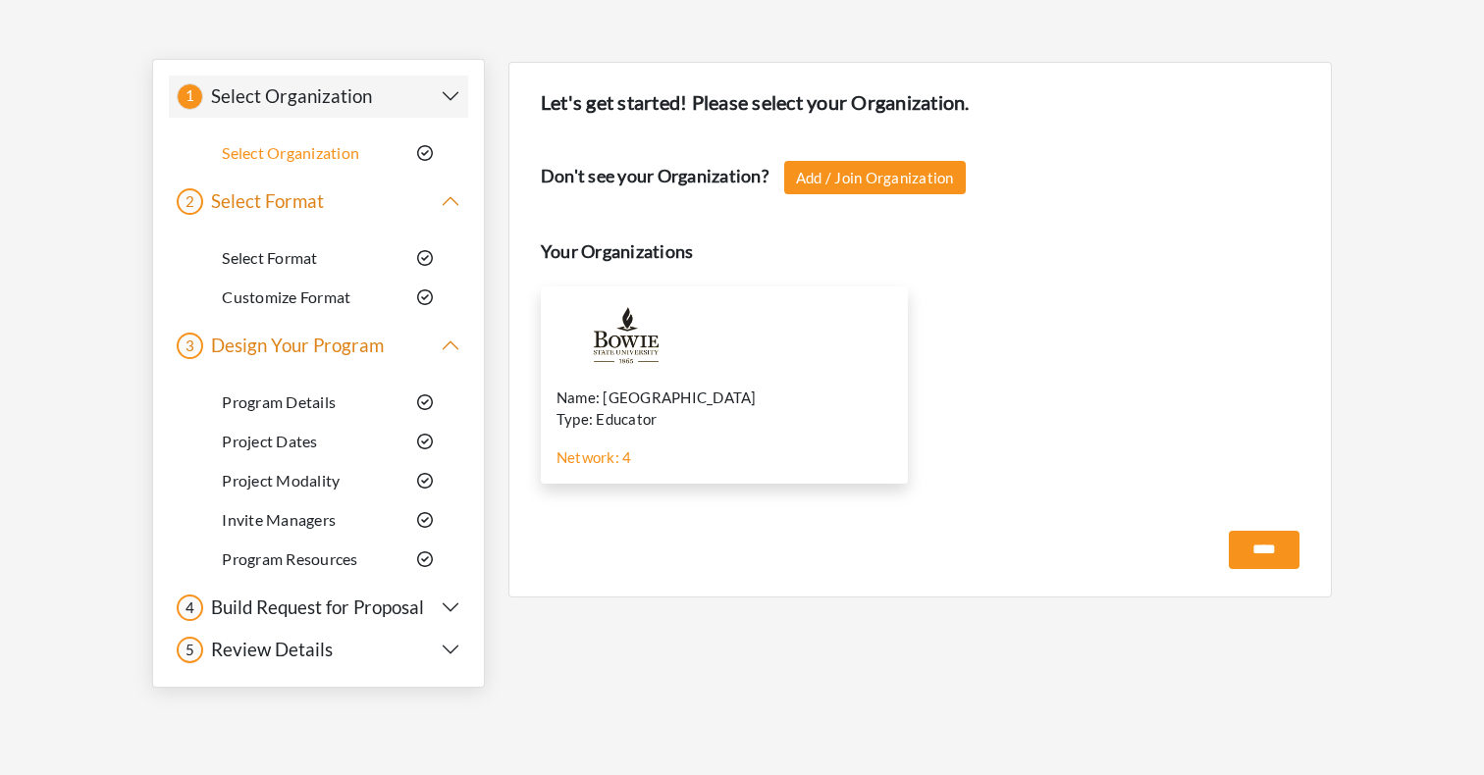
click at [288, 609] on h5 "Build Request for Proposal" at bounding box center [313, 608] width 221 height 23
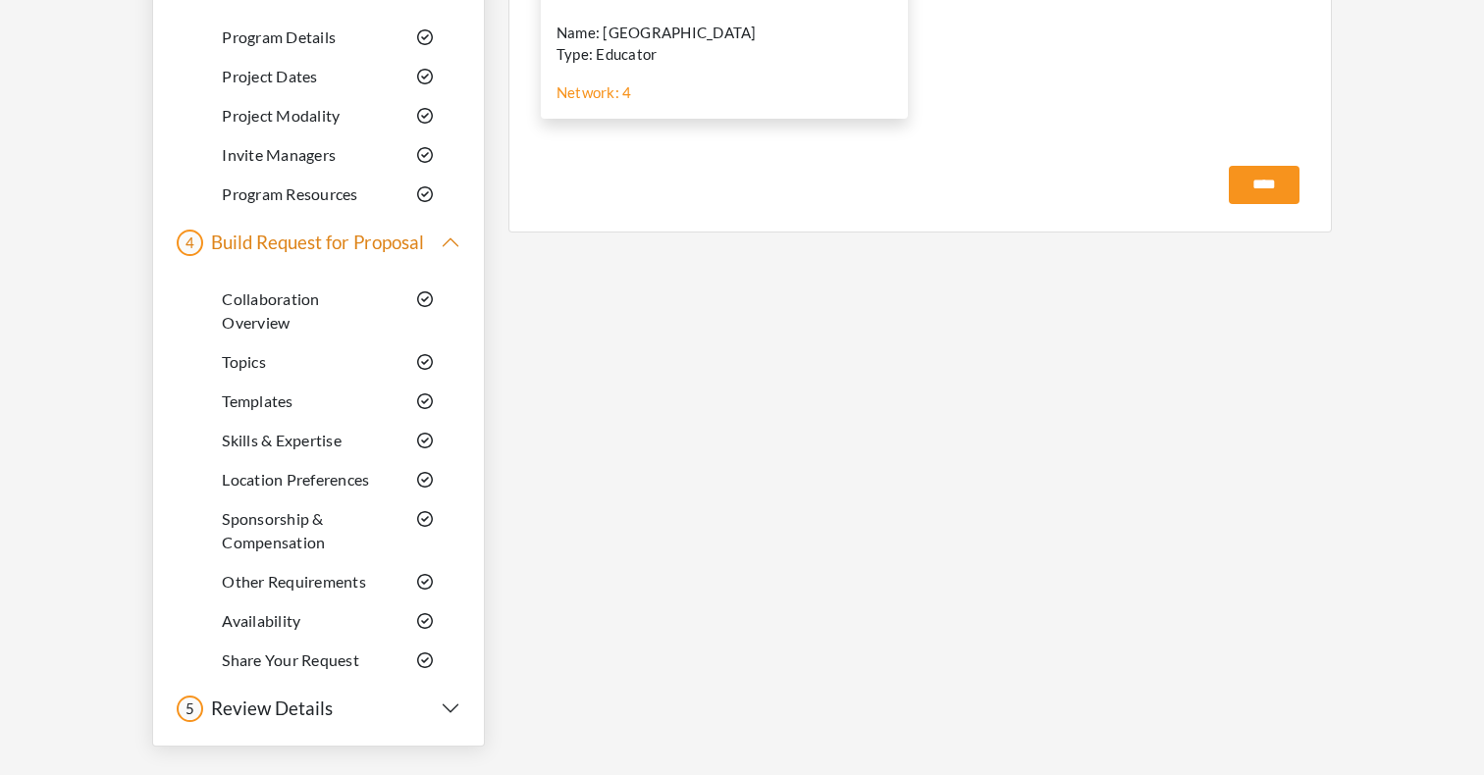
click at [290, 487] on link "Location Preferences" at bounding box center [295, 479] width 147 height 19
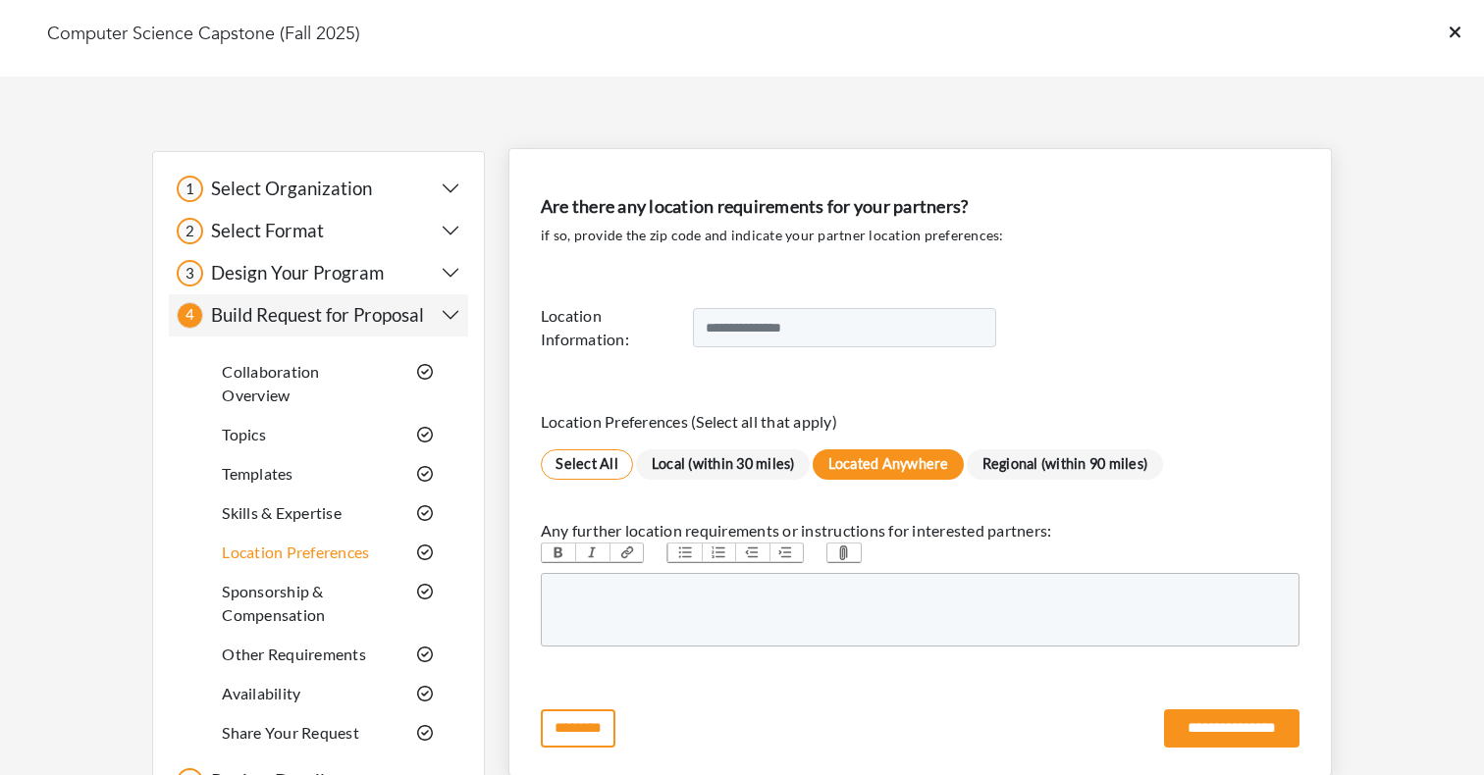
click at [765, 599] on trix-editor at bounding box center [920, 610] width 759 height 74
drag, startPoint x: 533, startPoint y: 311, endPoint x: 642, endPoint y: 347, distance: 114.8
click at [642, 347] on div "Are there any location requirements for your partners? if so, provide the zip c…" at bounding box center [919, 462] width 823 height 628
click at [698, 595] on trix-editor at bounding box center [920, 610] width 759 height 74
click at [1048, 597] on div "**********" at bounding box center [919, 602] width 729 height 23
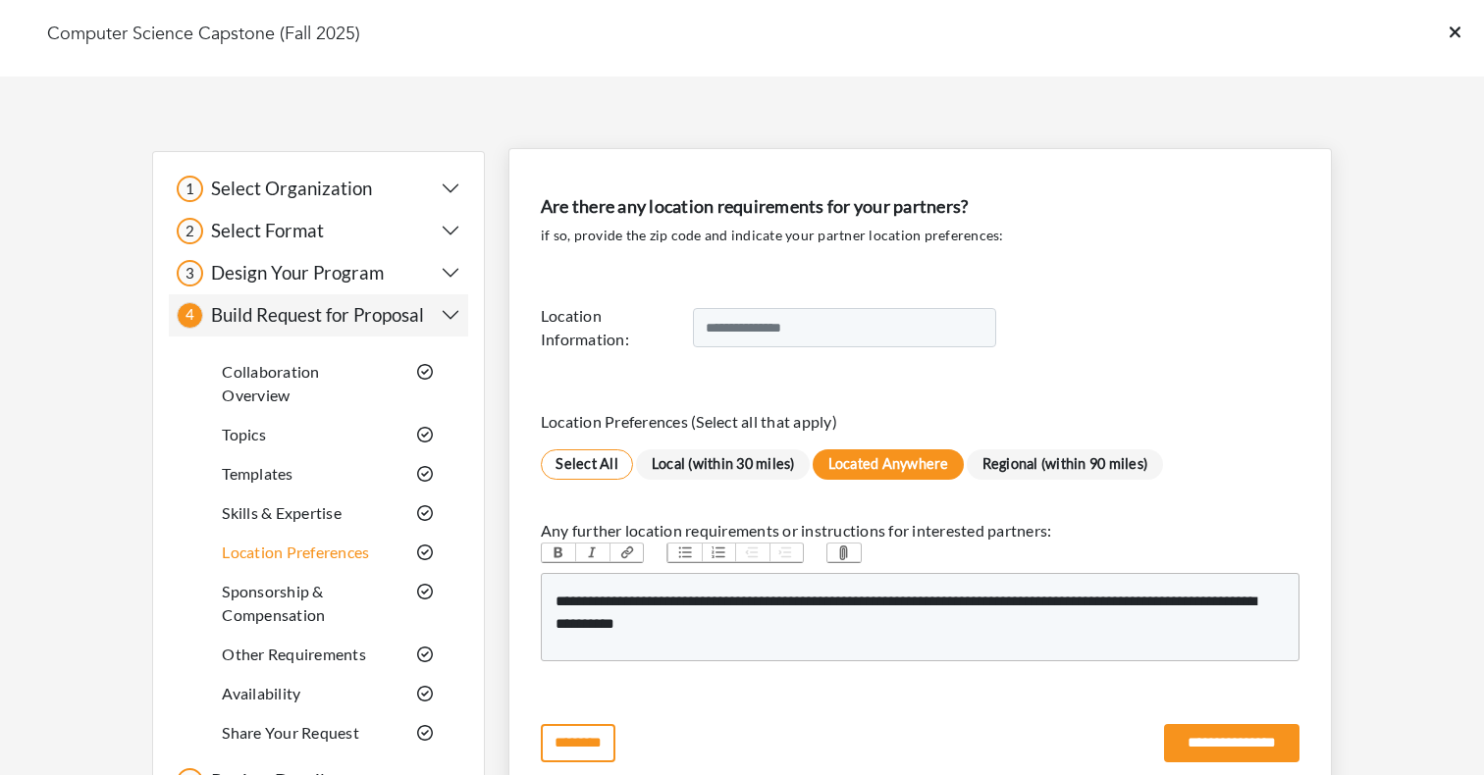
type trix-editor "**********"
click at [827, 320] on input "text" at bounding box center [844, 327] width 303 height 39
paste input "*****"
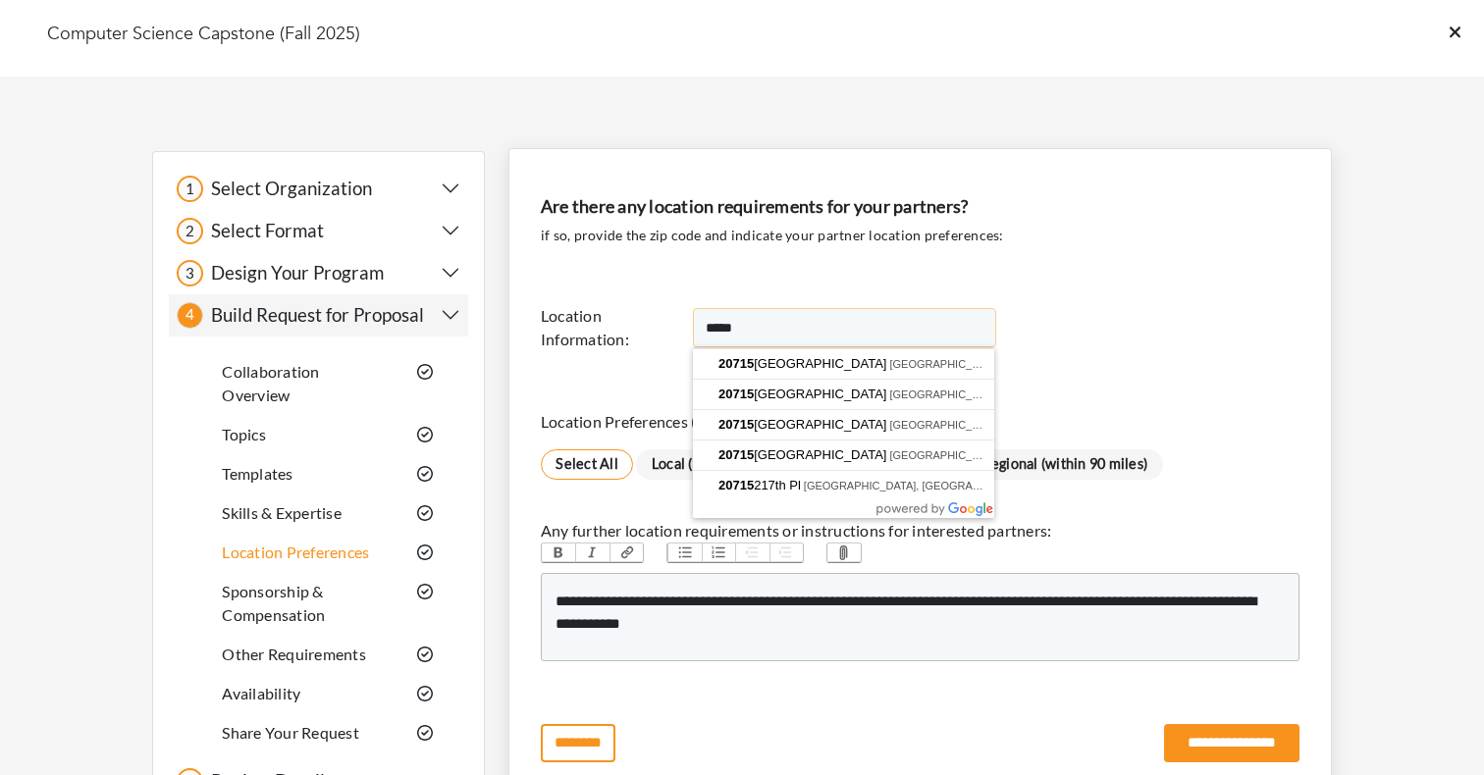
scroll to position [1, 0]
type input "*****"
click at [1151, 706] on form "Are there any location requirements for your partners? if so, provide the zip c…" at bounding box center [920, 469] width 759 height 586
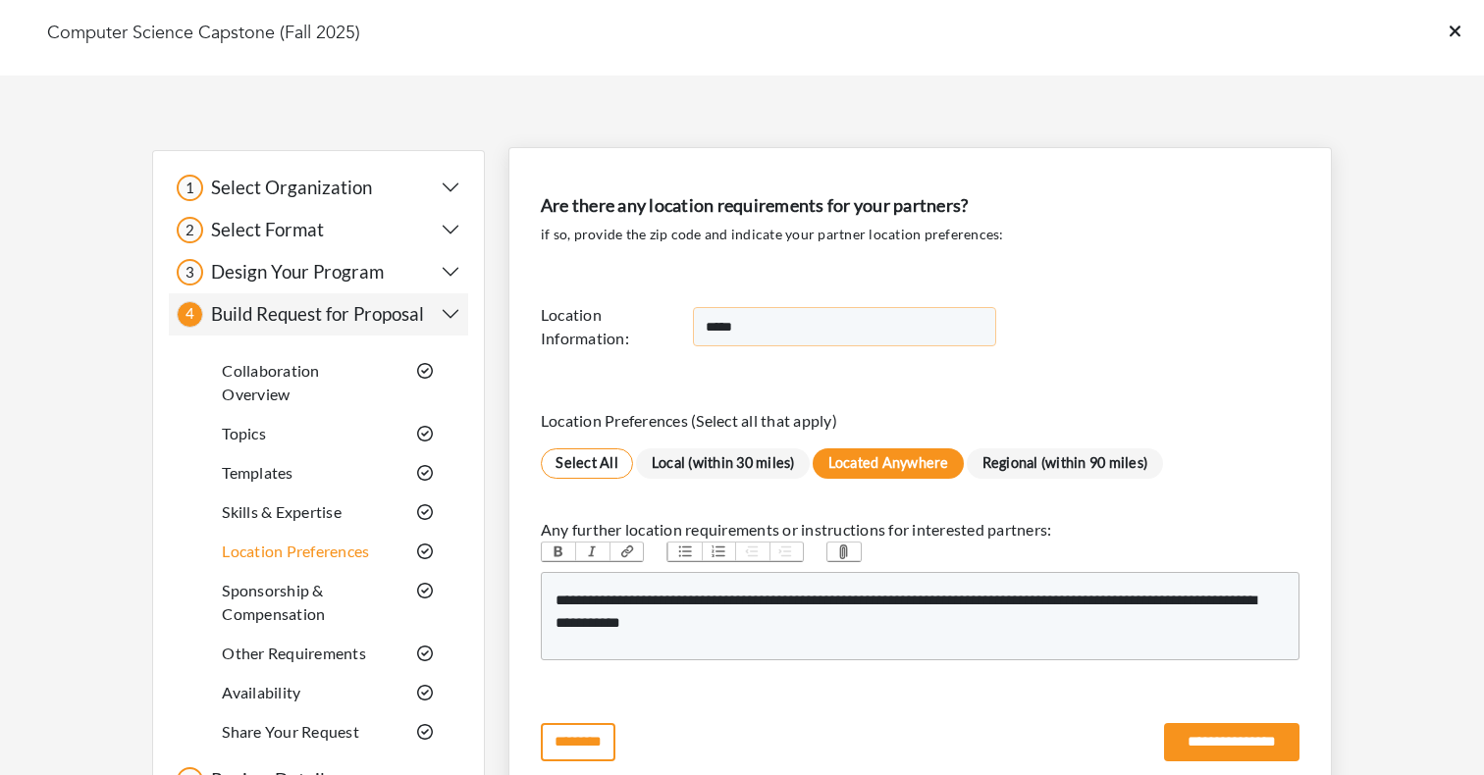
click at [777, 343] on input "*****" at bounding box center [844, 326] width 303 height 39
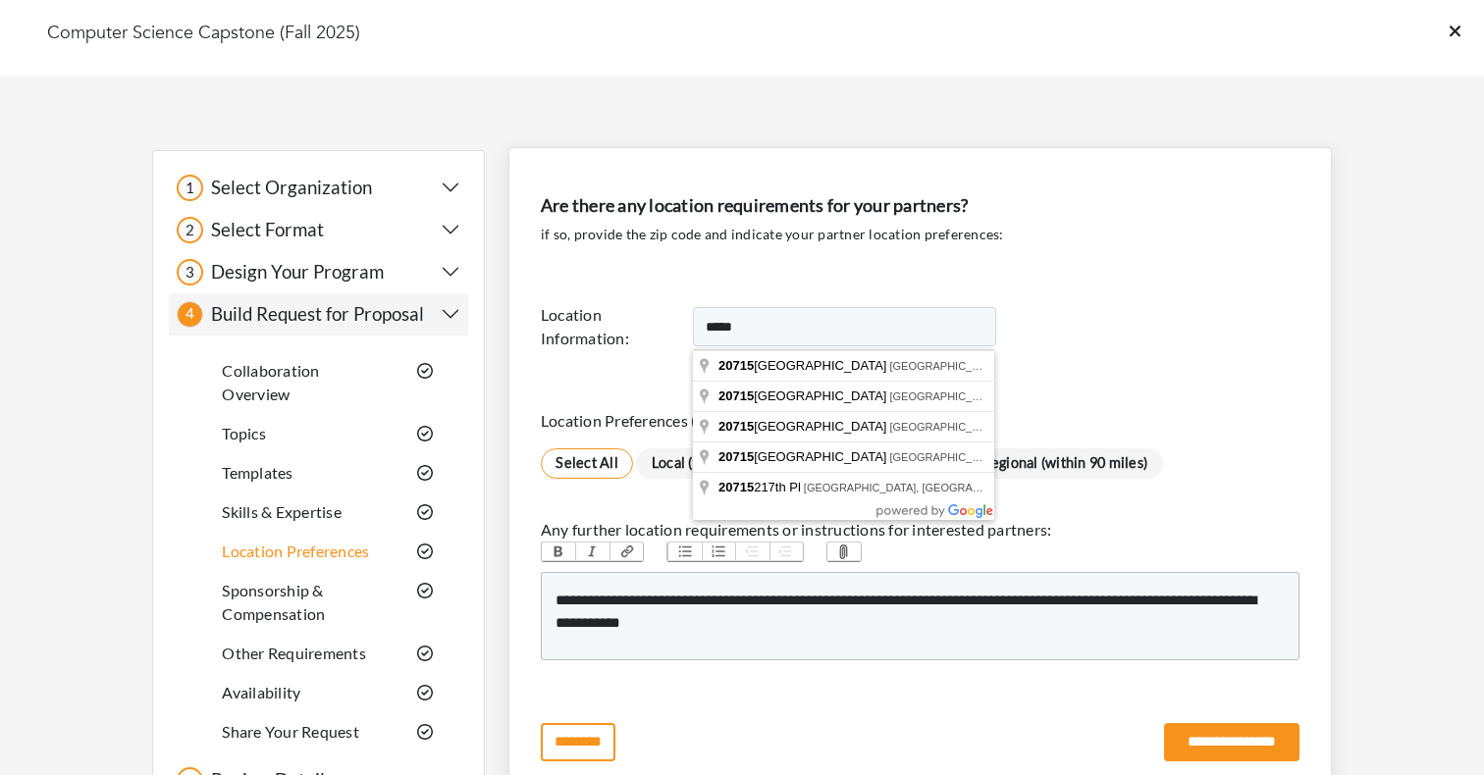
click at [603, 279] on div "Location Information: *****" at bounding box center [920, 327] width 759 height 102
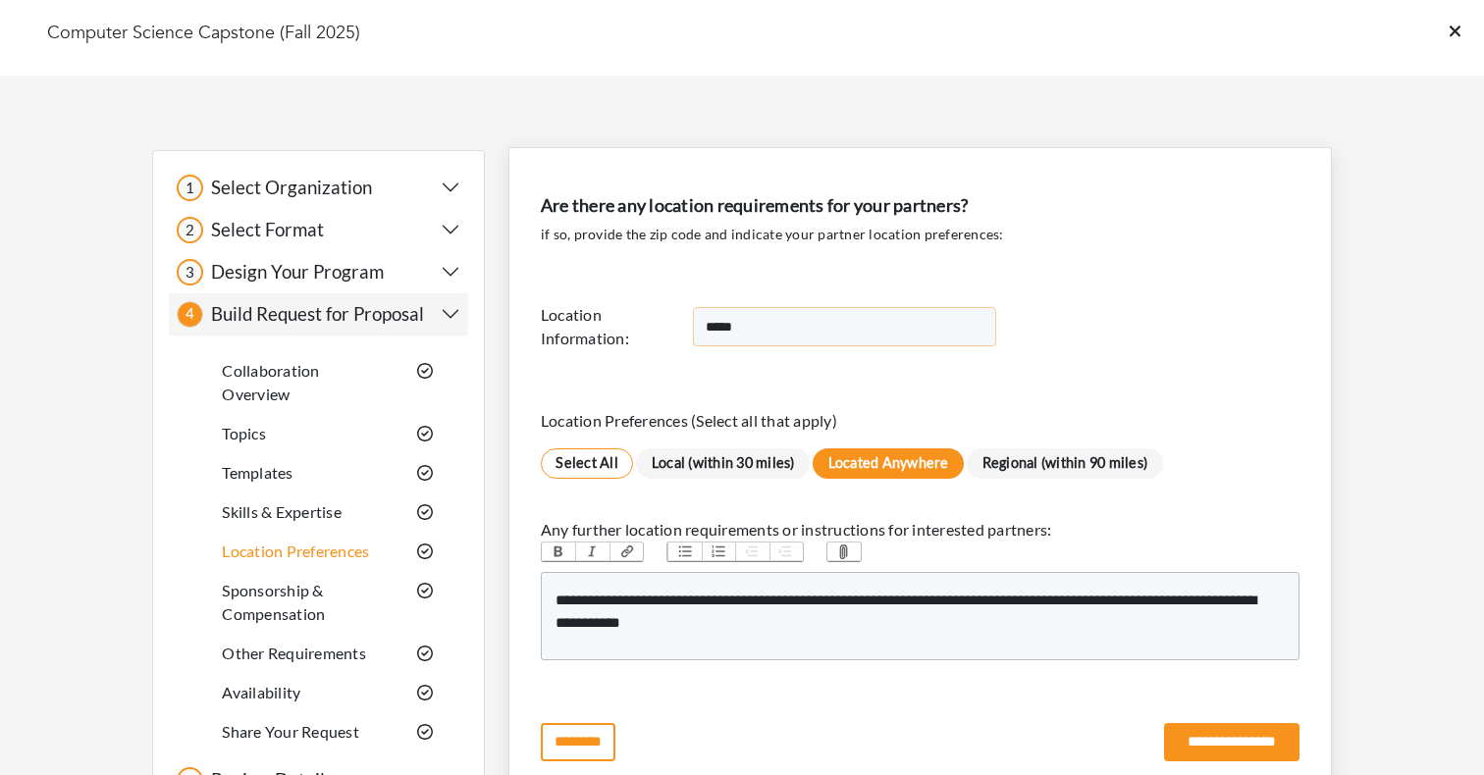
click at [771, 336] on input "*****" at bounding box center [844, 326] width 303 height 39
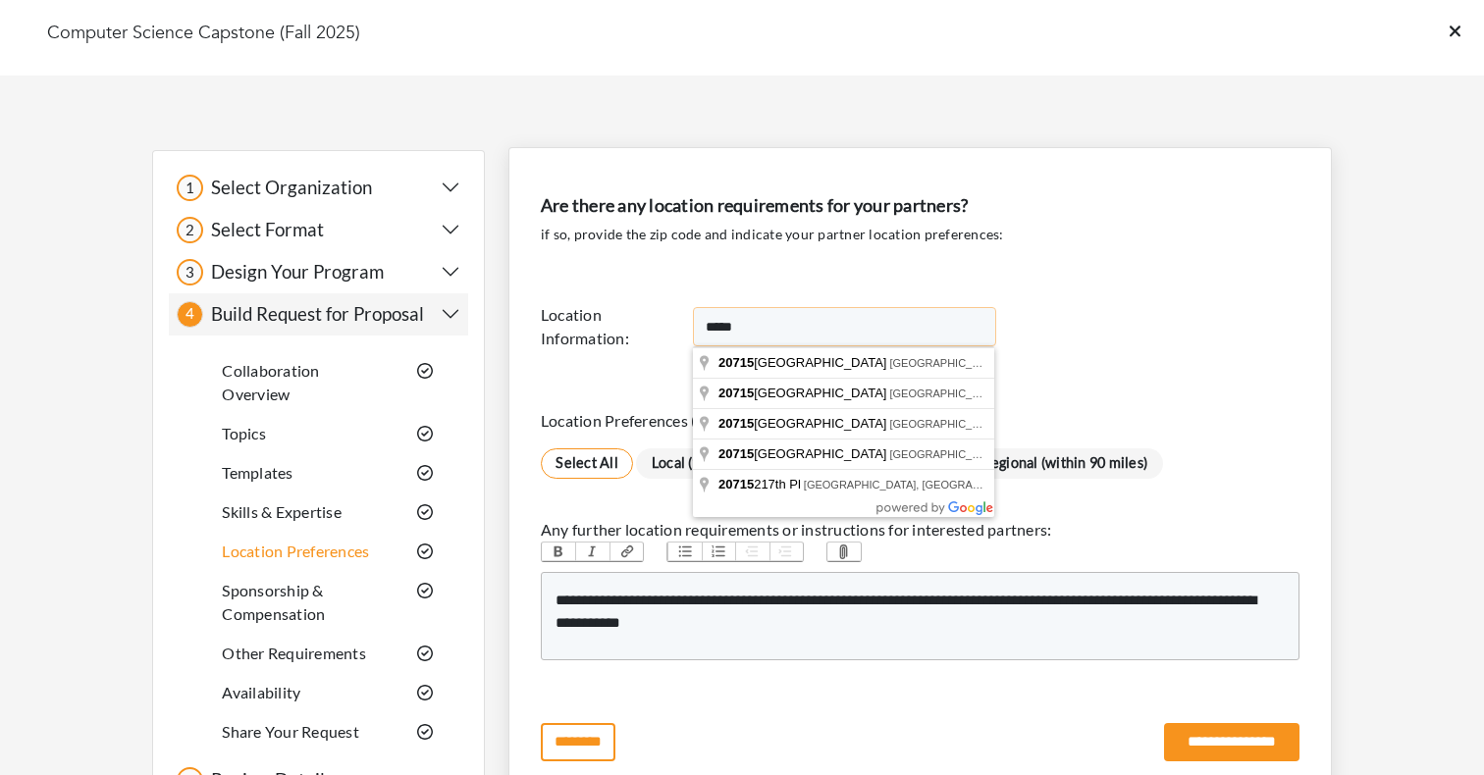
click at [771, 336] on input "*****" at bounding box center [844, 326] width 303 height 39
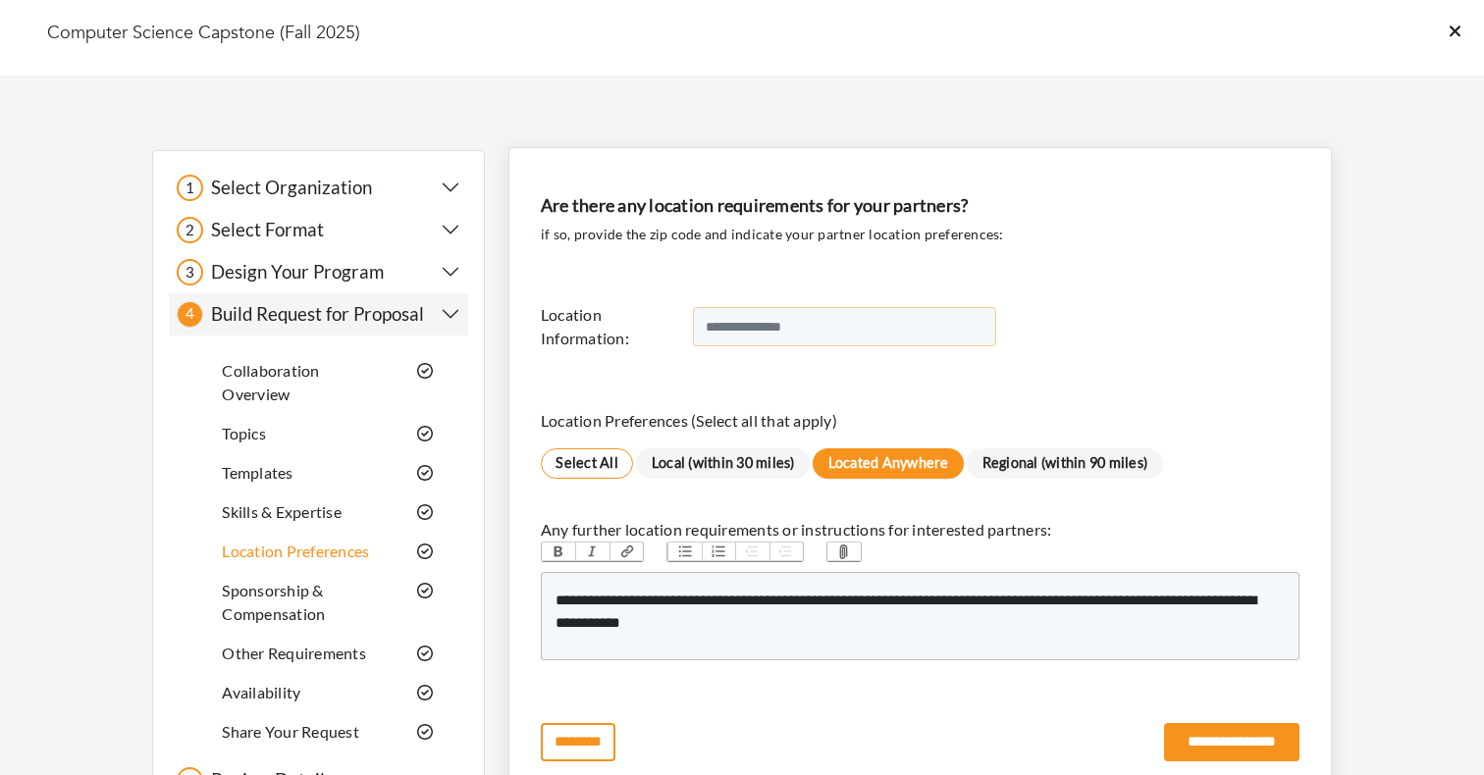
paste input "*****"
type input "*****"
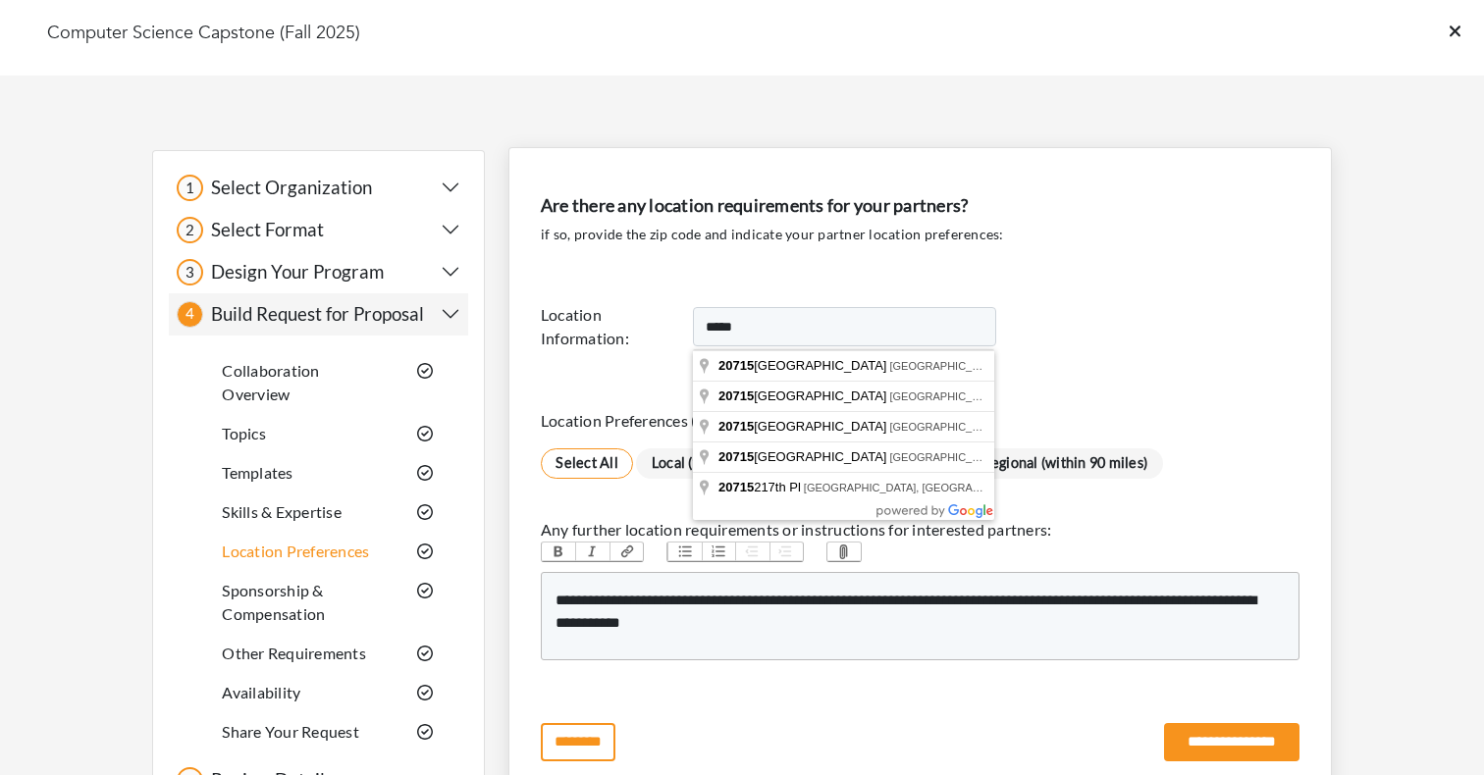
click at [1084, 196] on h4 "Are there any location requirements for your partners?" at bounding box center [920, 206] width 759 height 22
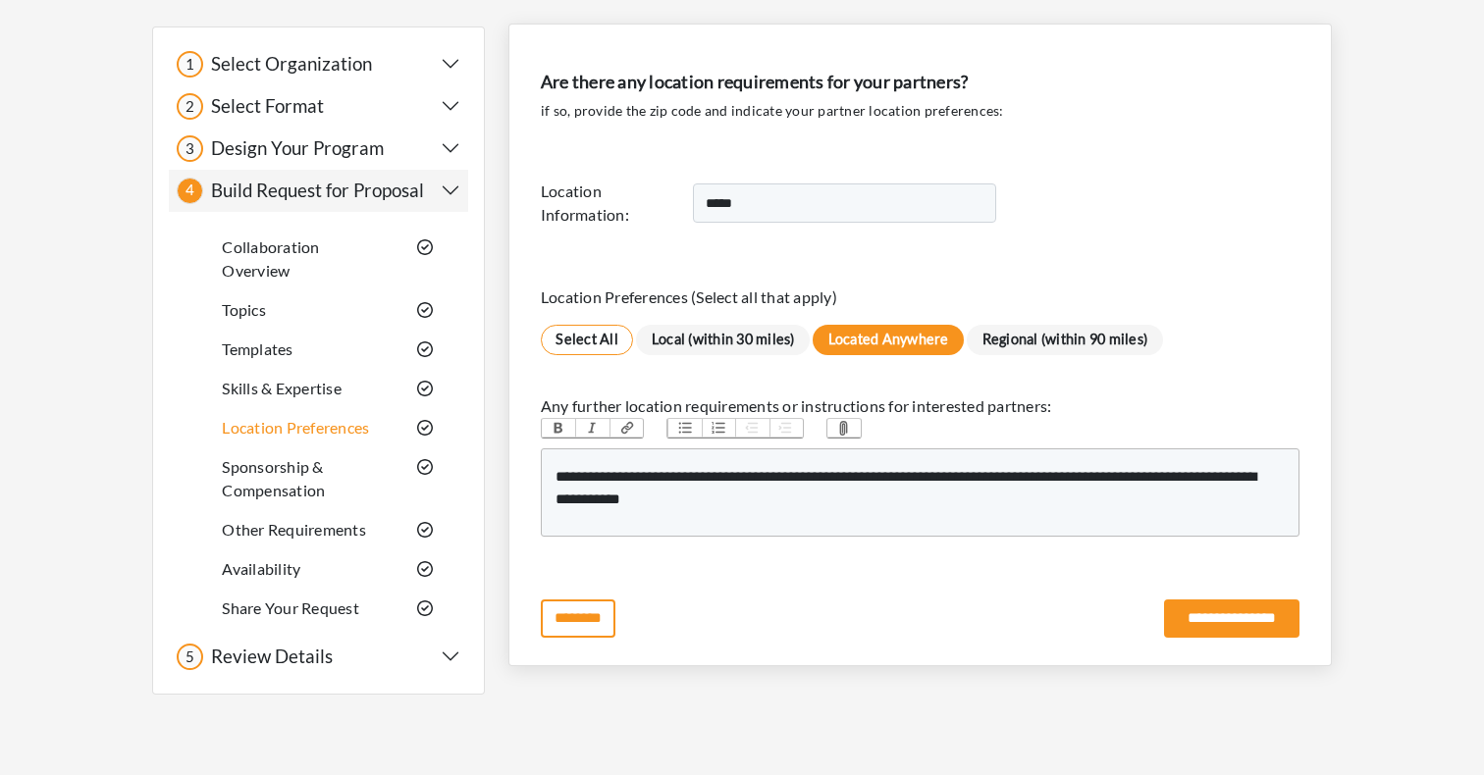
scroll to position [130, 0]
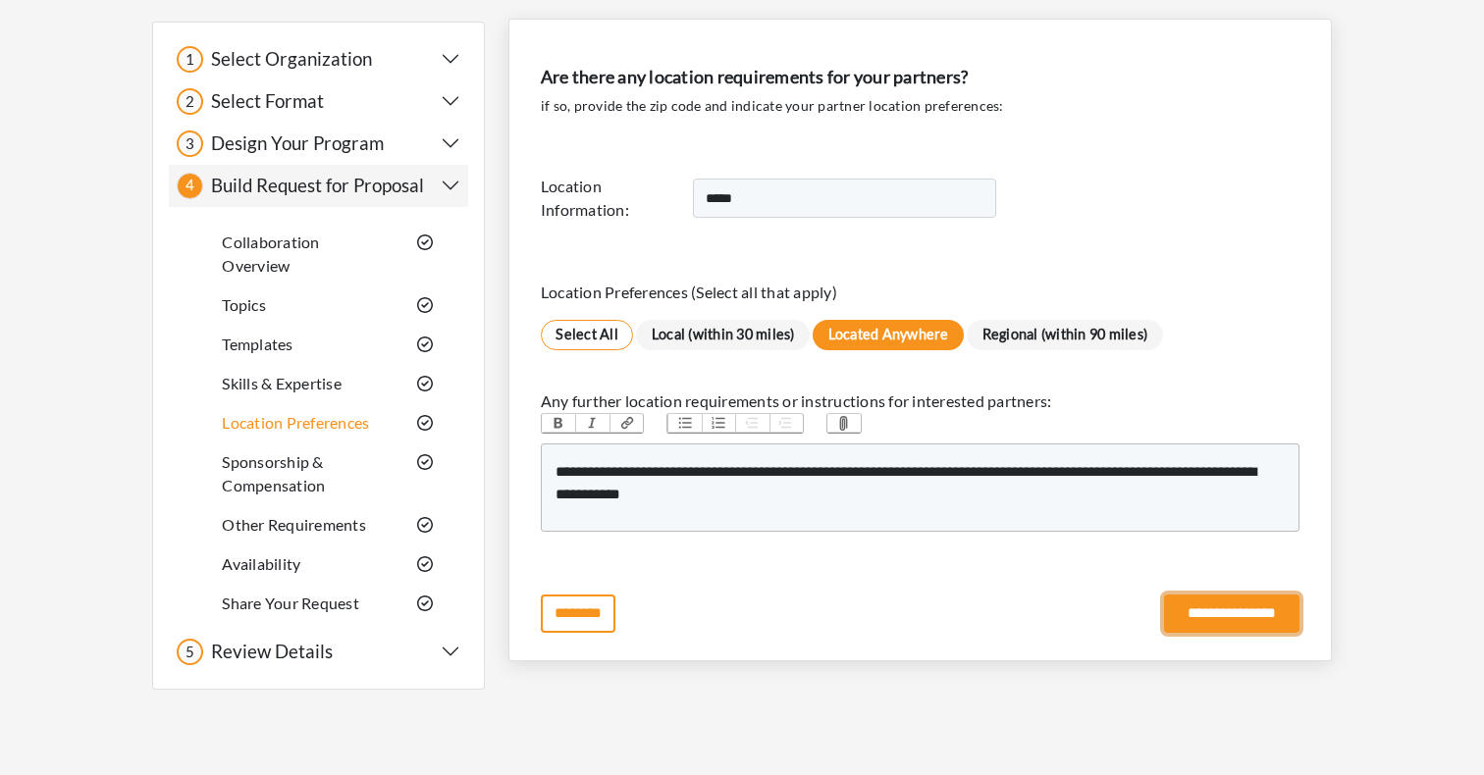
click at [1164, 613] on input "**********" at bounding box center [1231, 614] width 135 height 38
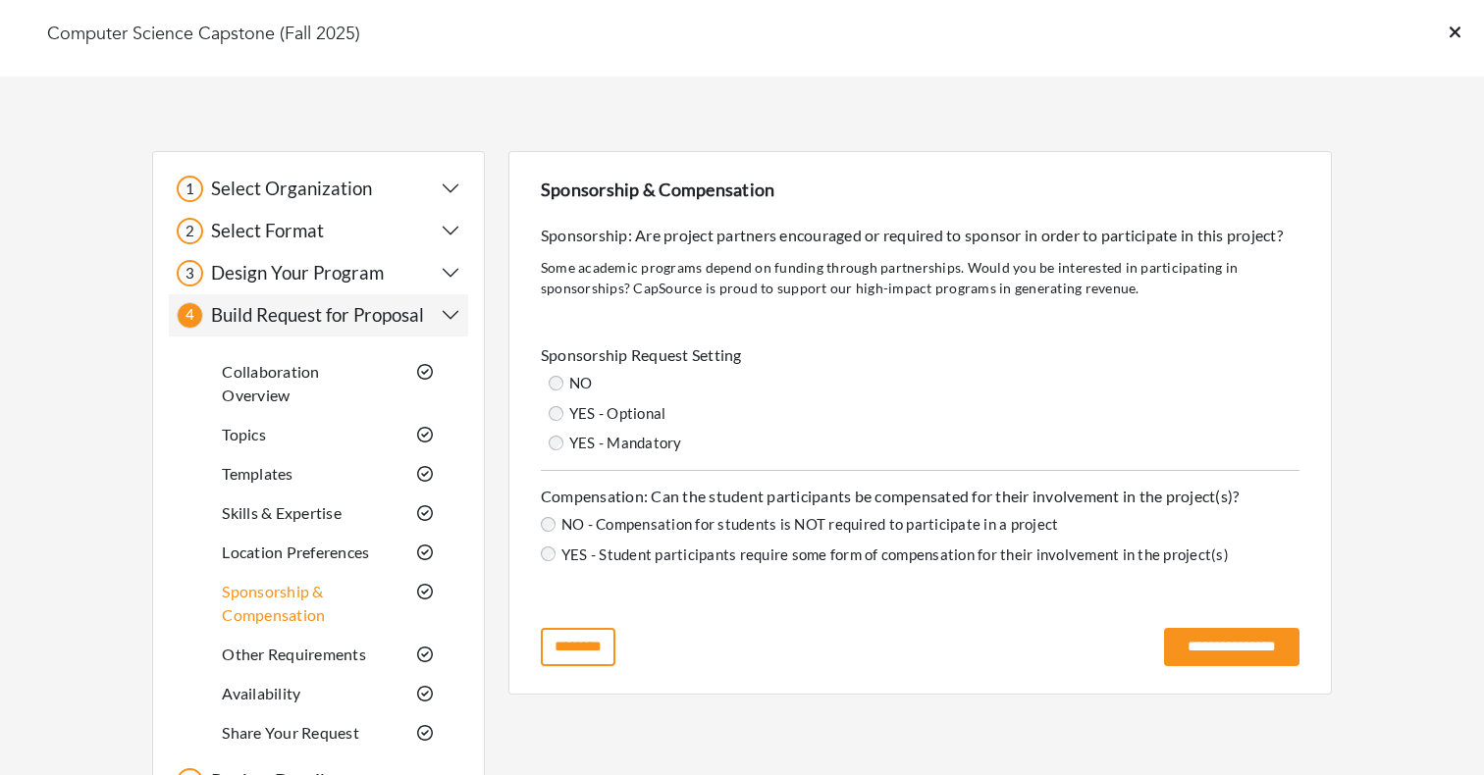
click at [1450, 33] on icon at bounding box center [1454, 33] width 11 height 18
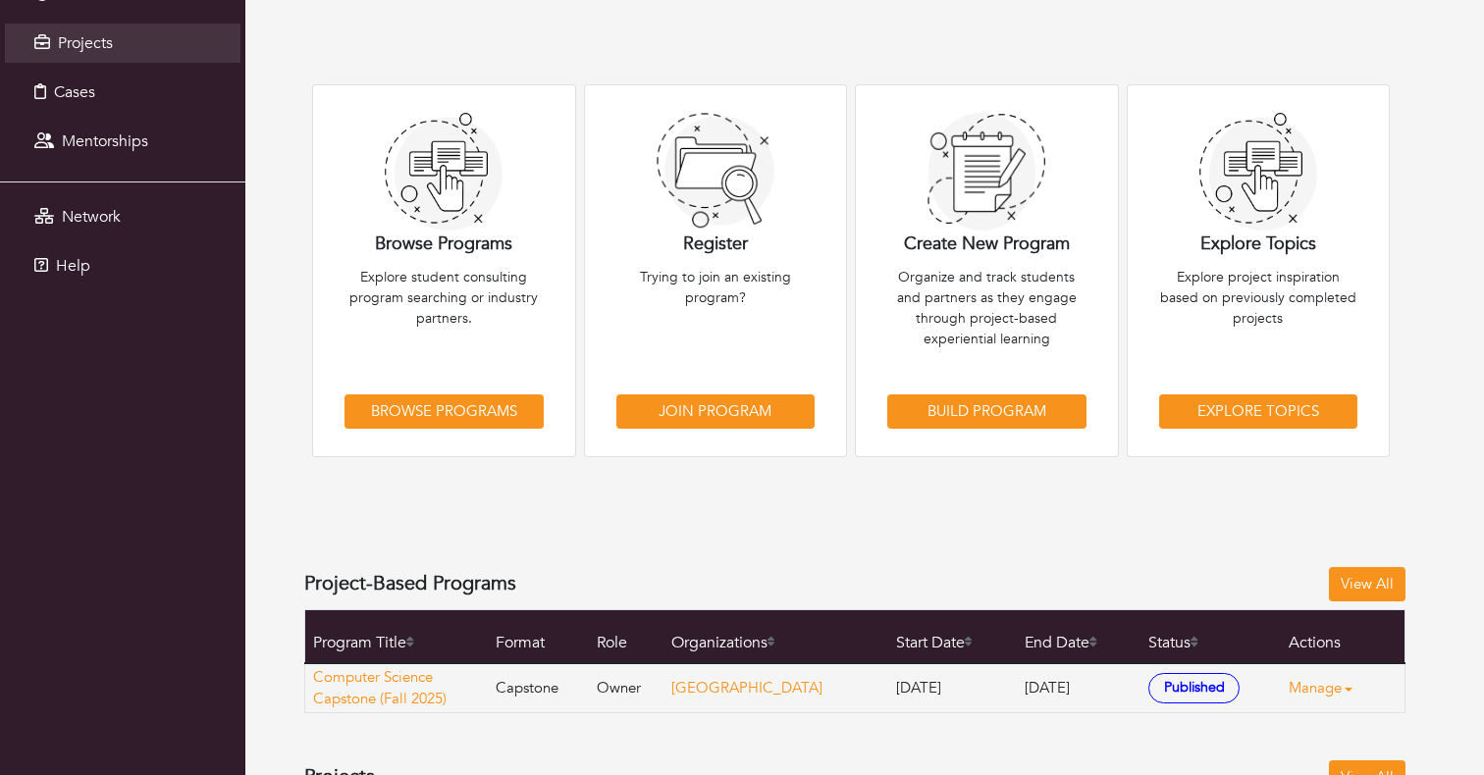
scroll to position [236, 0]
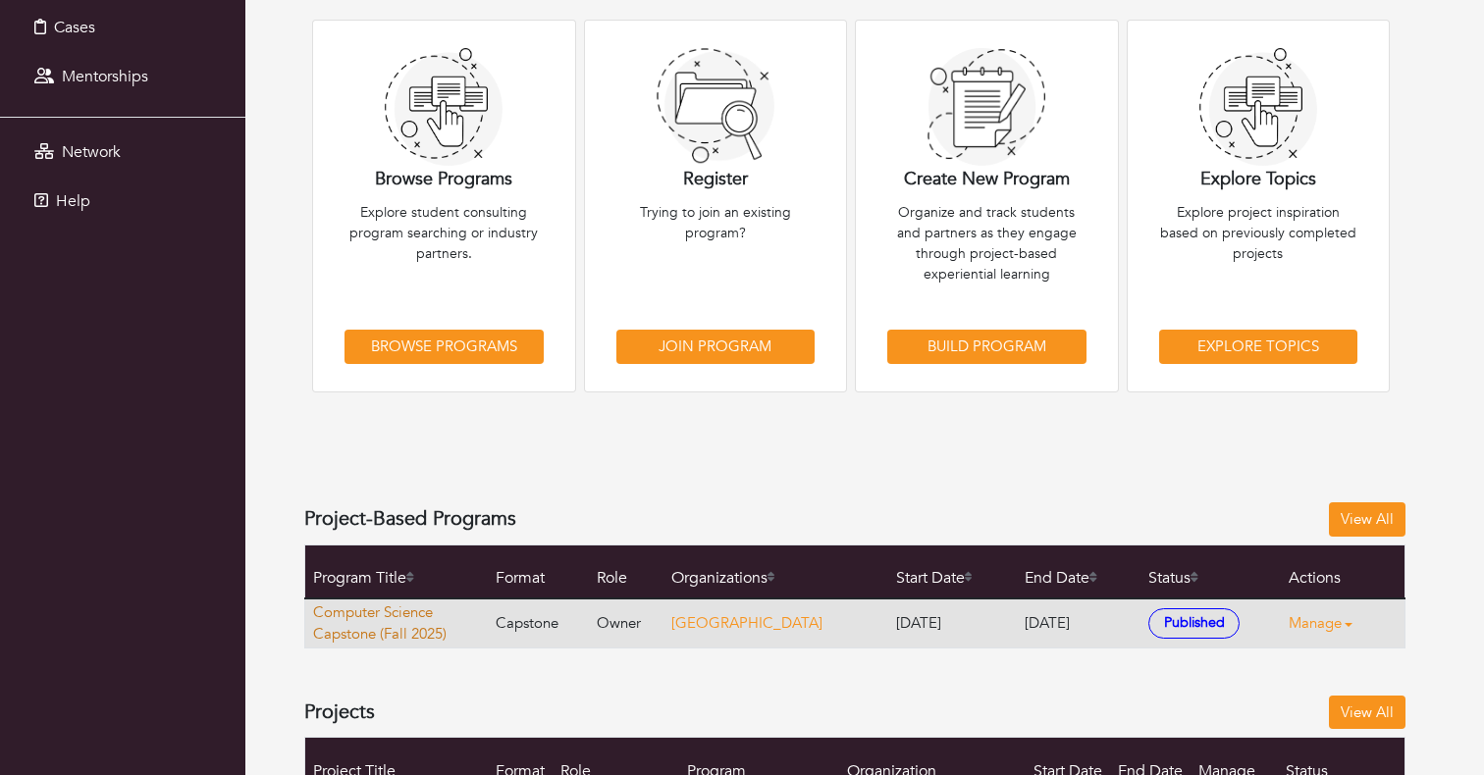
click at [394, 621] on link "Computer Science Capstone (Fall 2025)" at bounding box center [400, 624] width 174 height 44
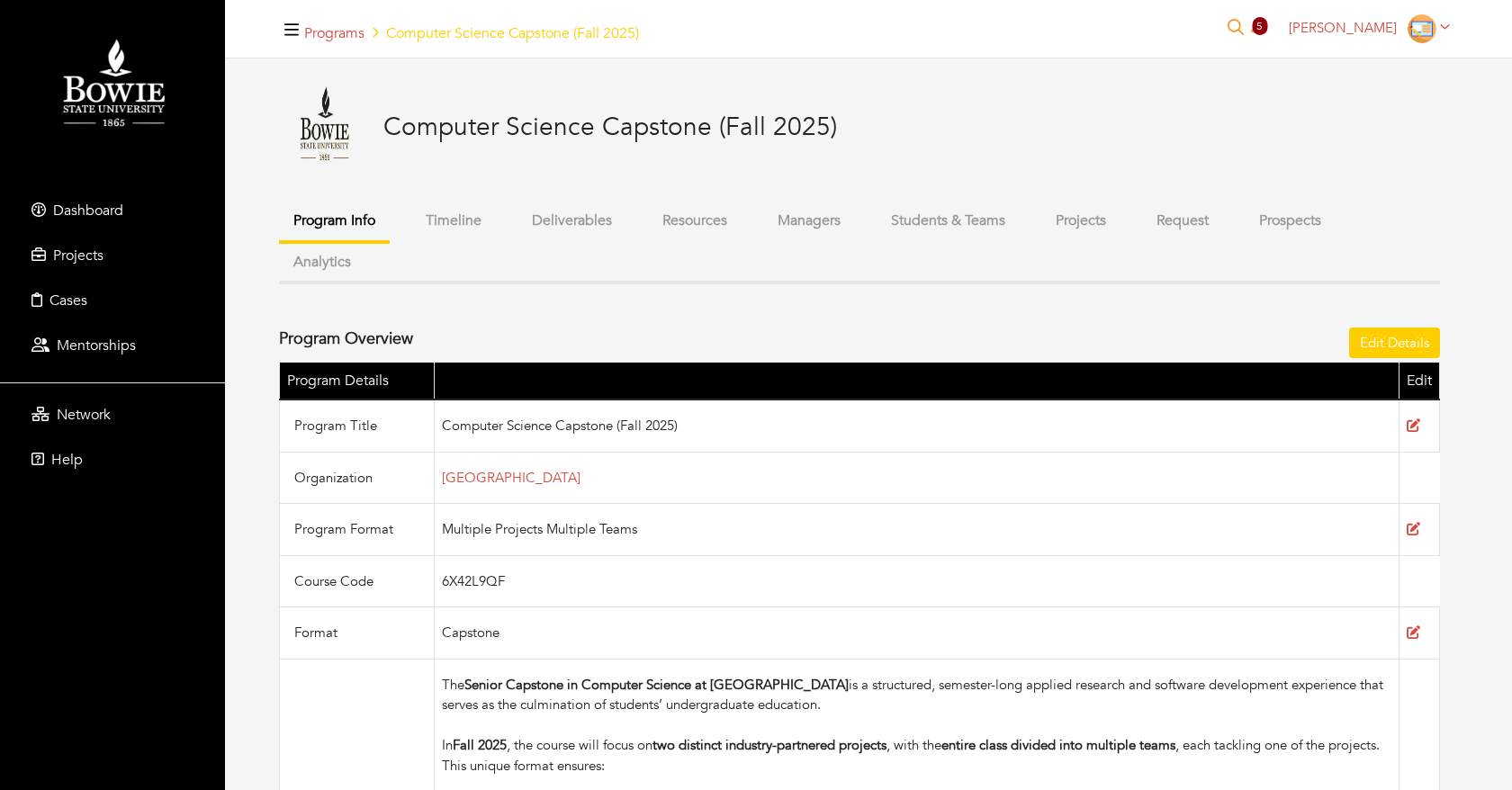
click at [1153, 216] on button "Request" at bounding box center [1182, 221] width 81 height 38
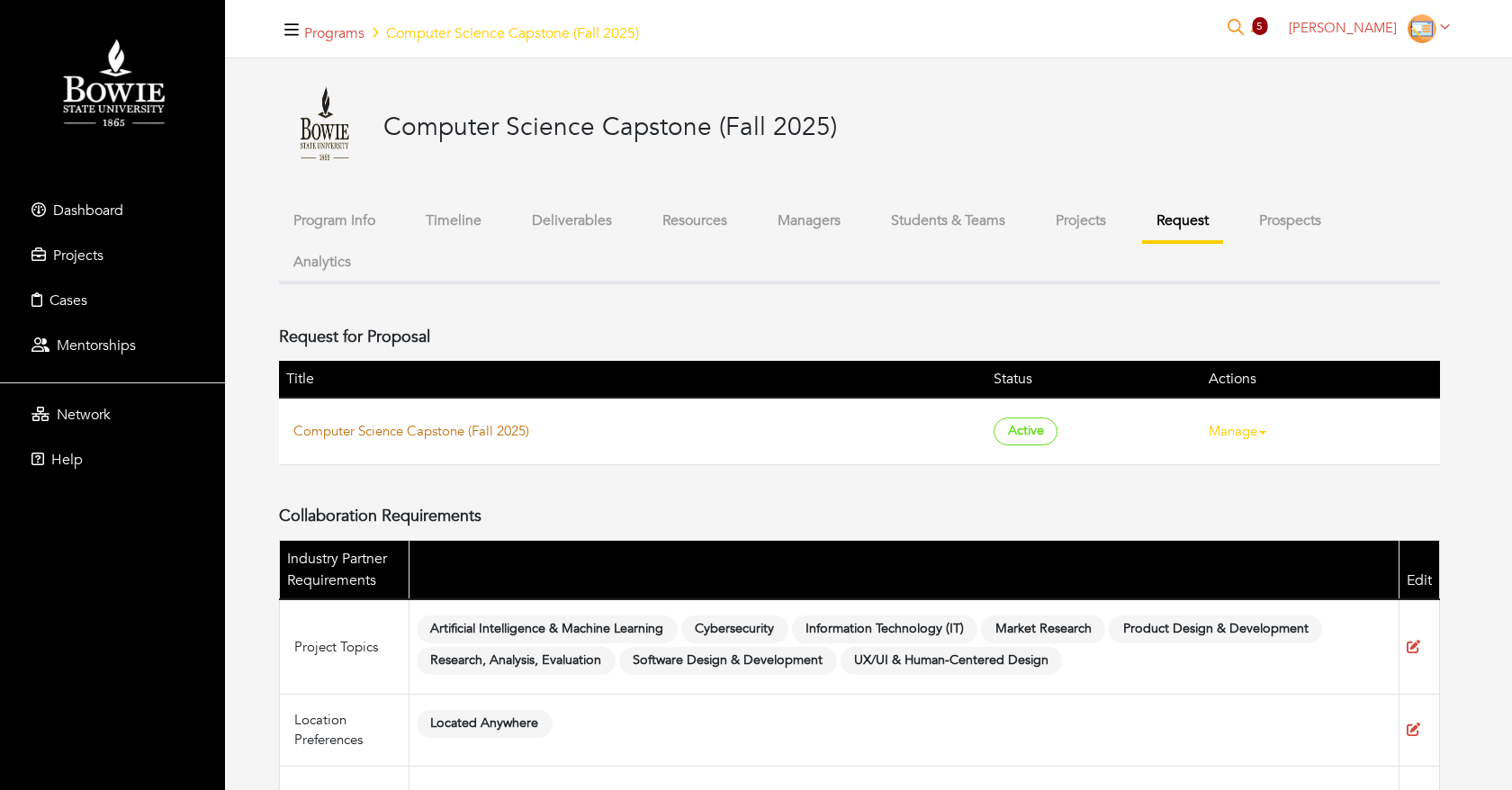
click at [373, 431] on link "Computer Science Capstone (Fall 2025)" at bounding box center [411, 431] width 236 height 18
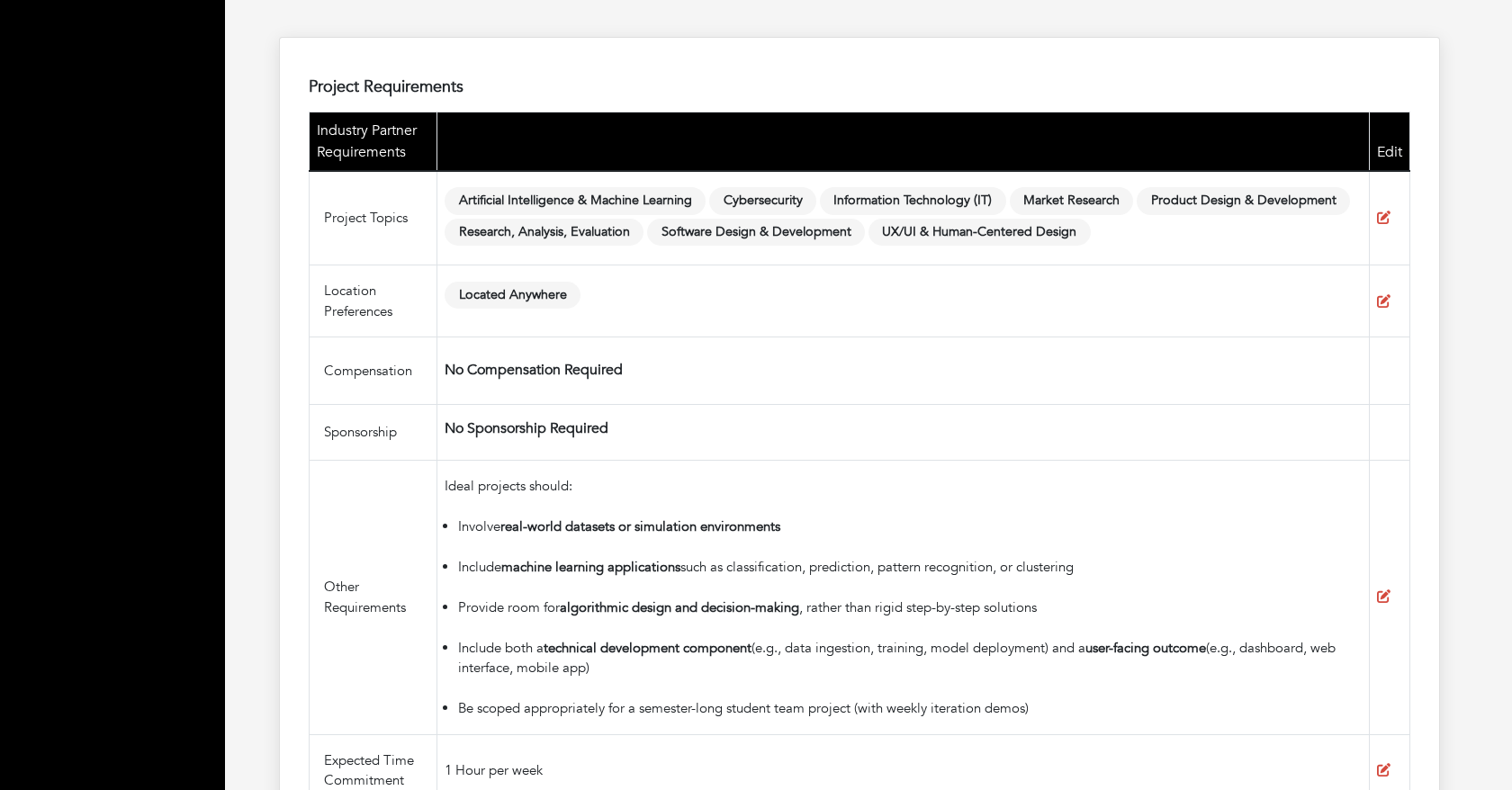
scroll to position [2101, 0]
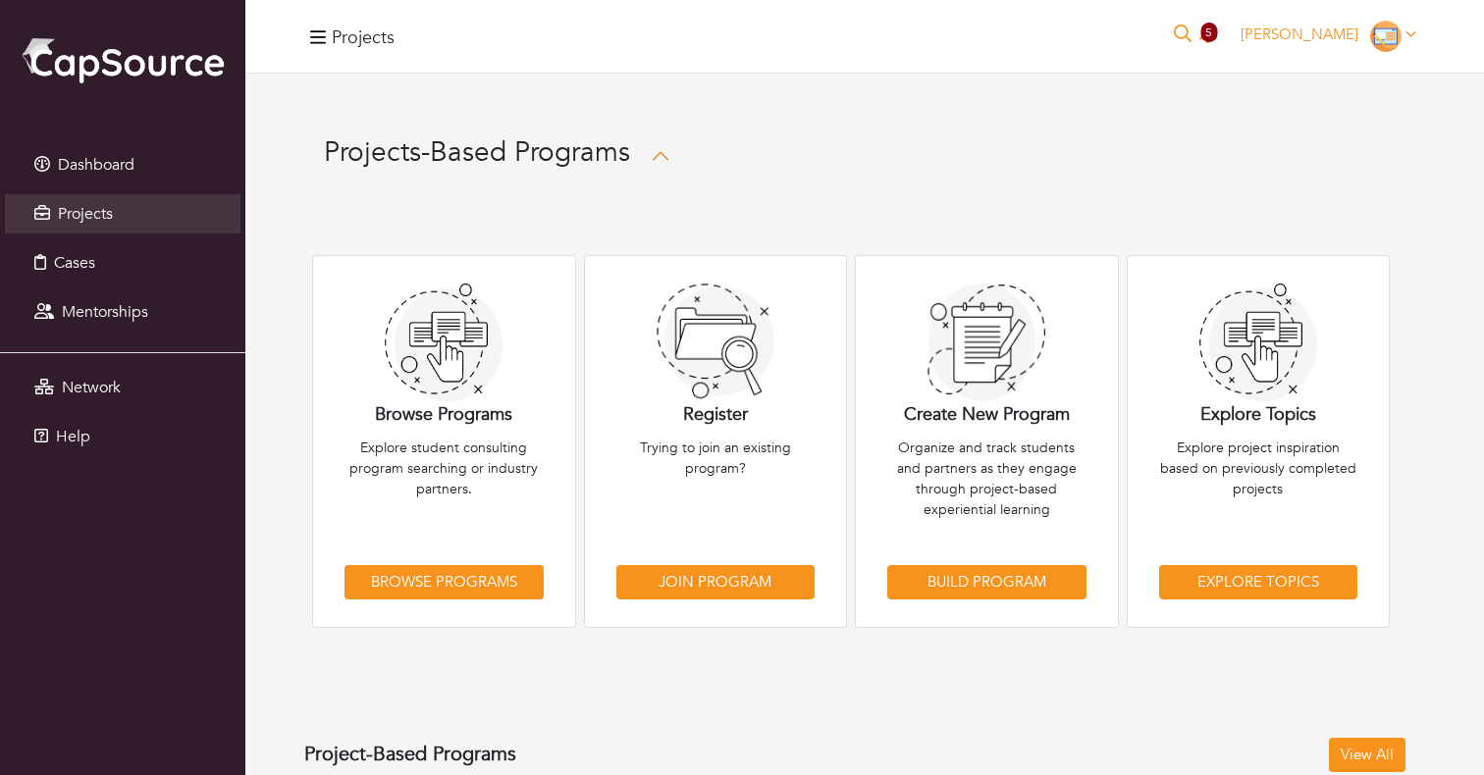
scroll to position [236, 0]
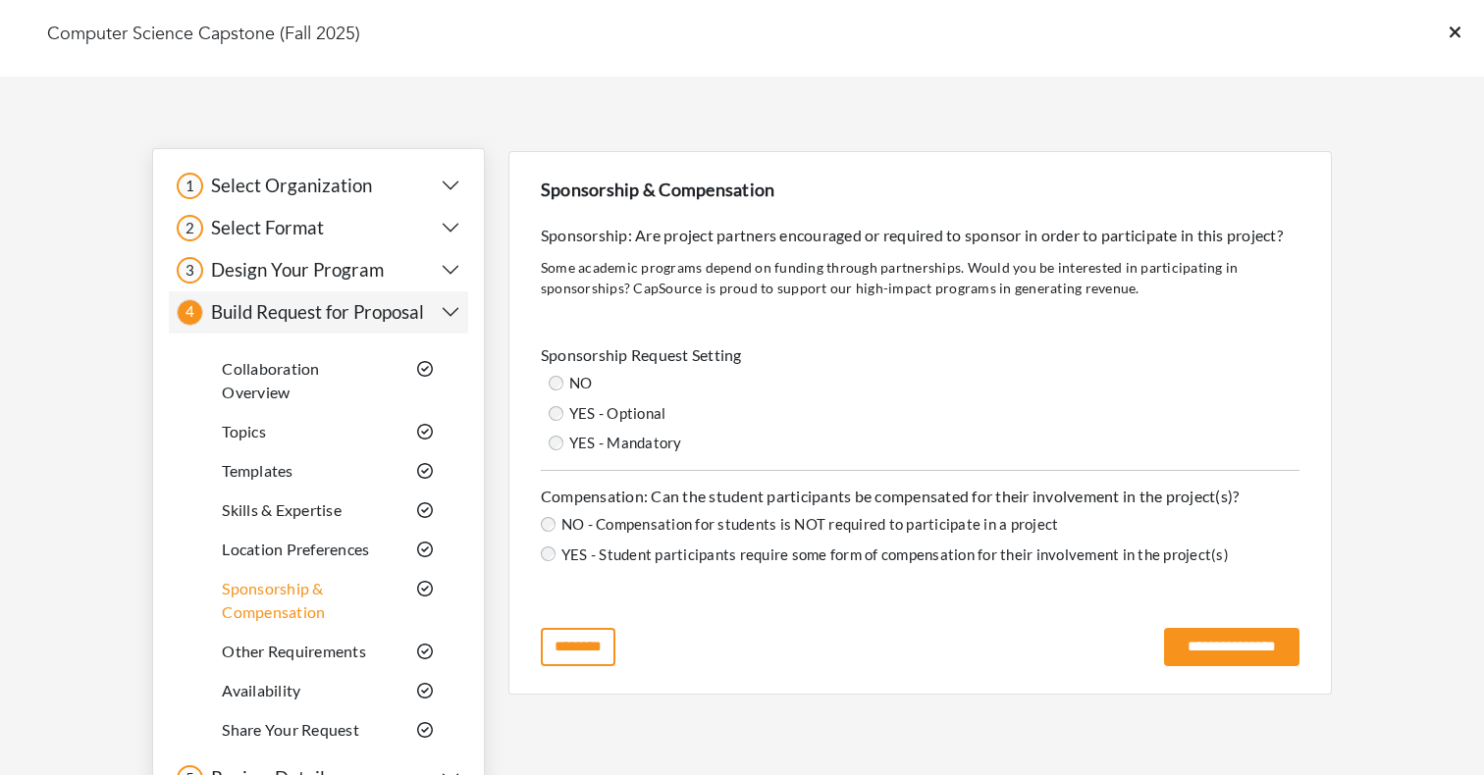
click at [266, 555] on link "Location Preferences" at bounding box center [295, 549] width 147 height 19
